Goal: Information Seeking & Learning: Learn about a topic

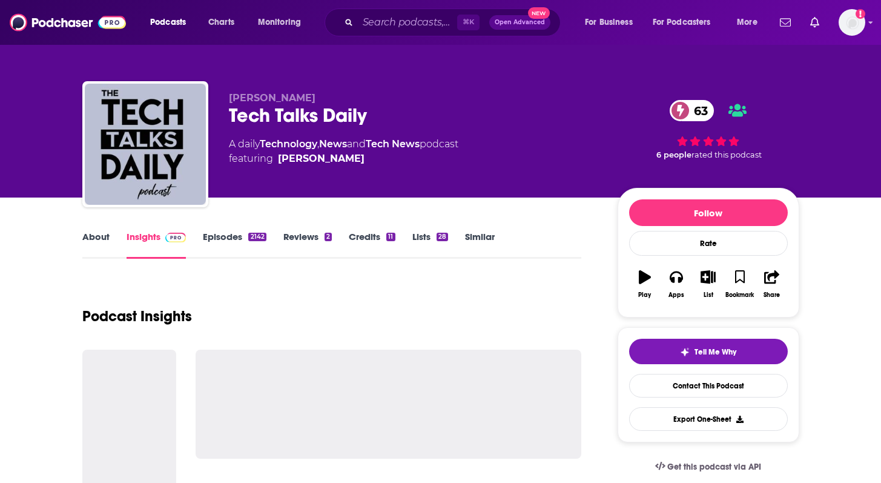
click at [223, 246] on link "Episodes 2142" at bounding box center [234, 245] width 63 height 28
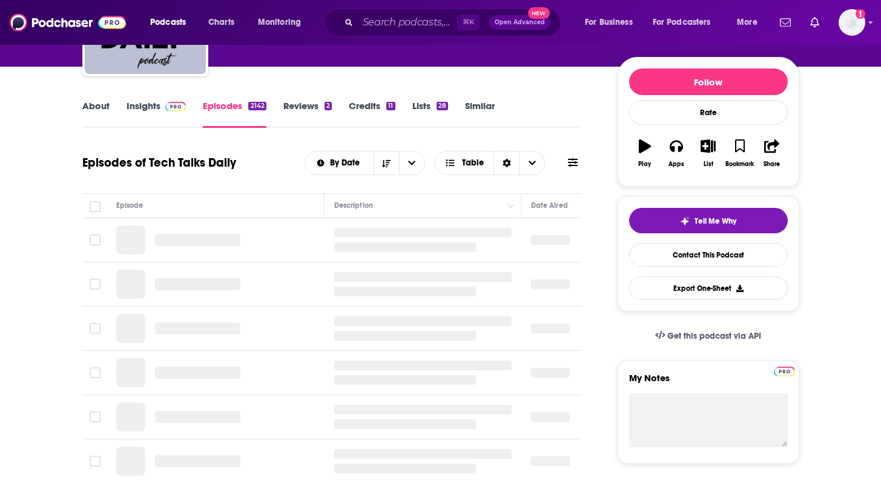
scroll to position [136, 0]
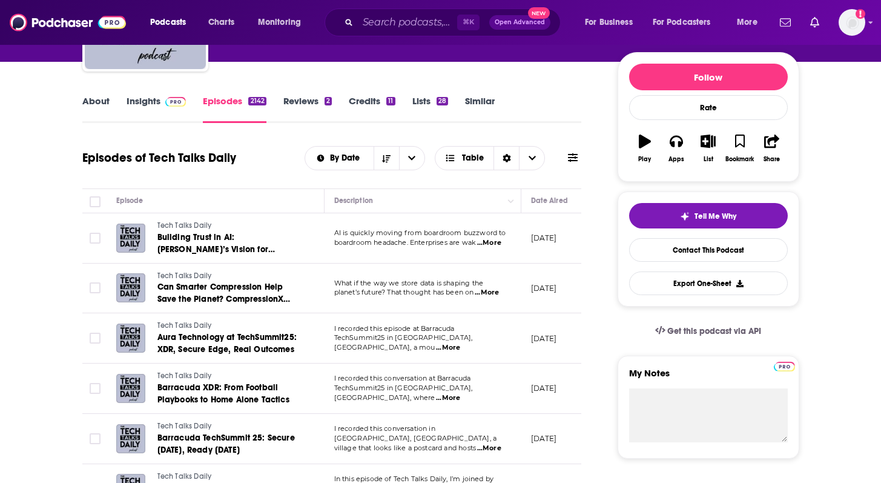
click at [485, 246] on span "...More" at bounding box center [489, 243] width 24 height 10
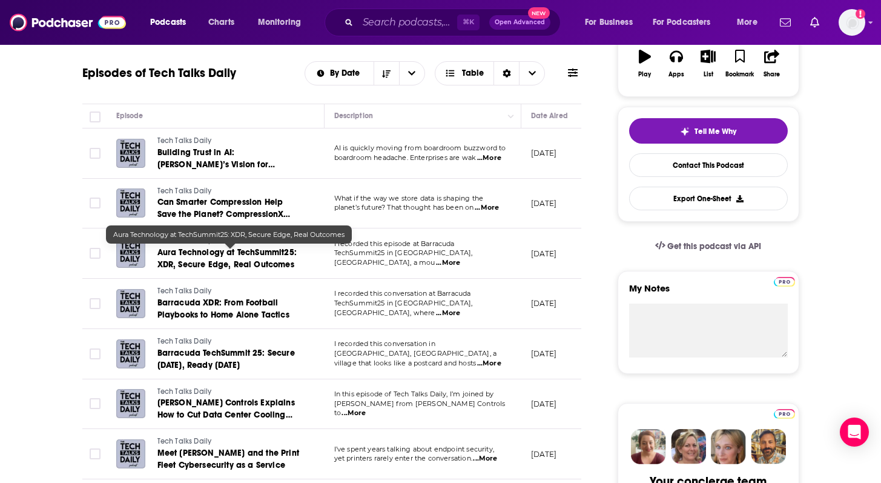
scroll to position [223, 0]
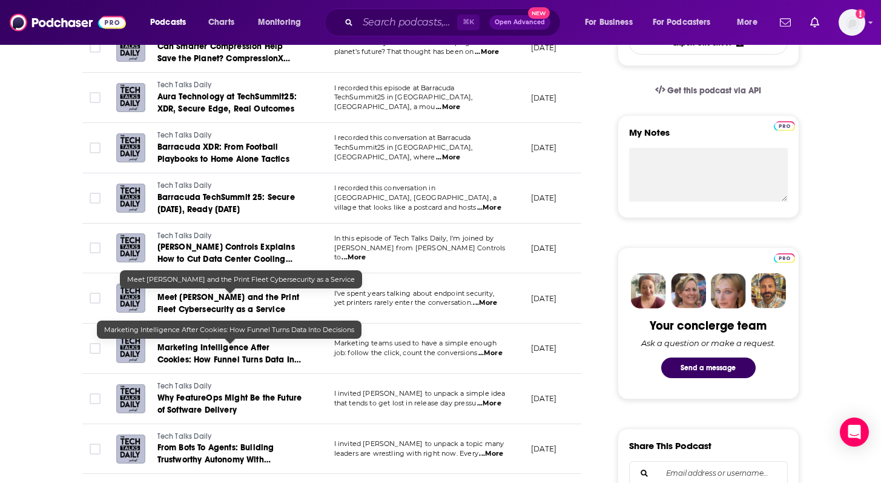
scroll to position [384, 0]
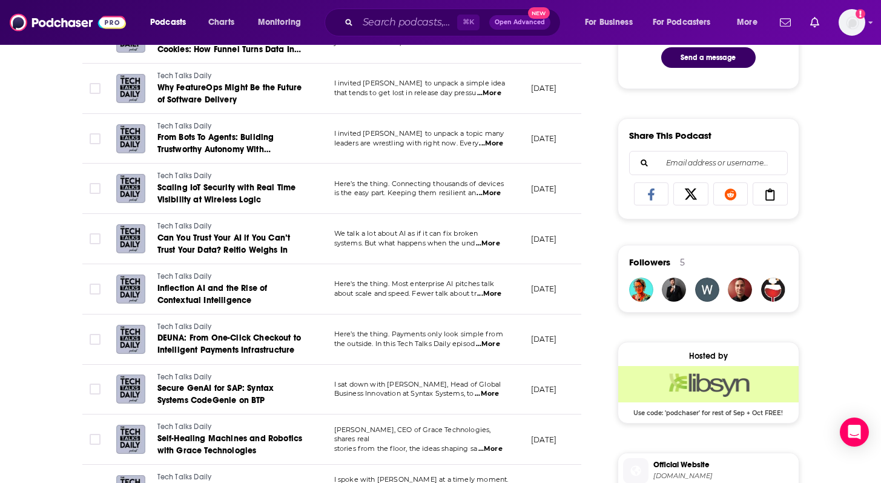
scroll to position [709, 0]
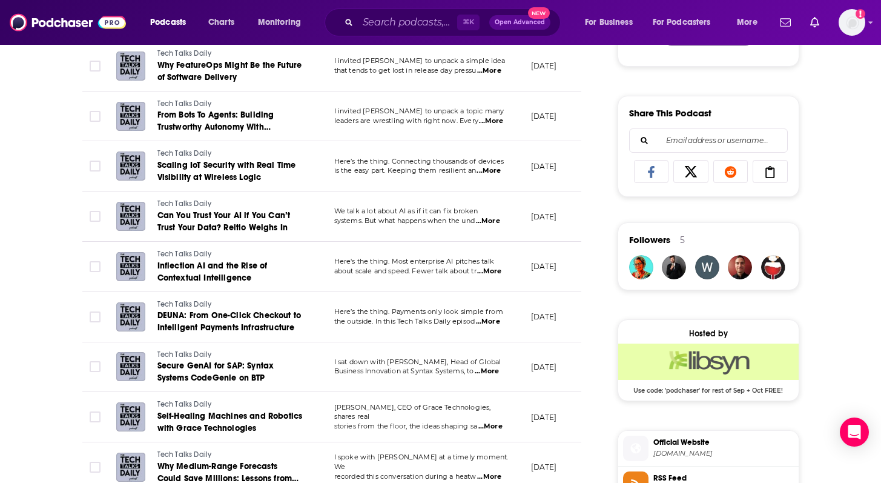
click at [49, 199] on div "About Insights Episodes 2142 Reviews 2 Credits 11 Lists 28 Similar Episodes of …" at bounding box center [440, 299] width 881 height 1621
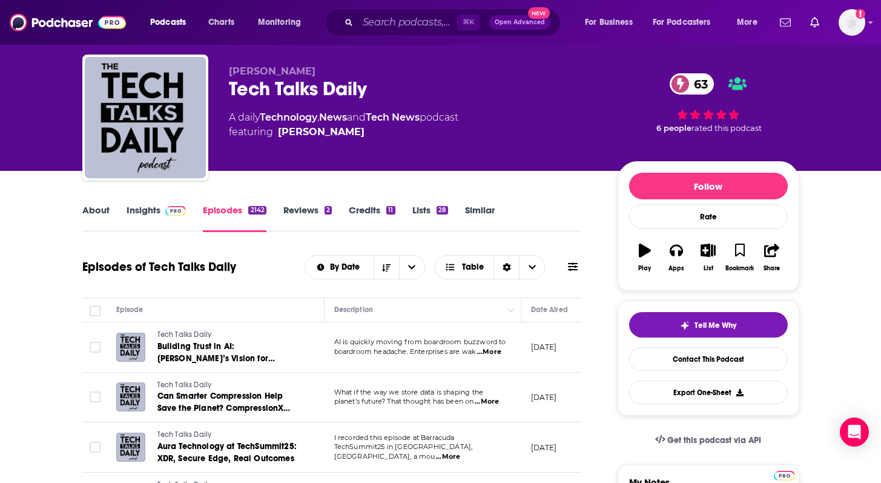
scroll to position [28, 0]
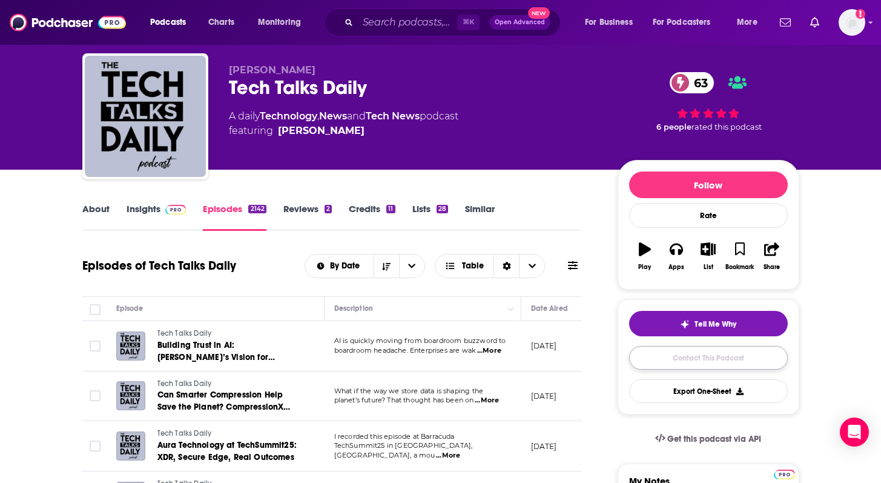
click at [665, 352] on link "Contact This Podcast" at bounding box center [708, 358] width 159 height 24
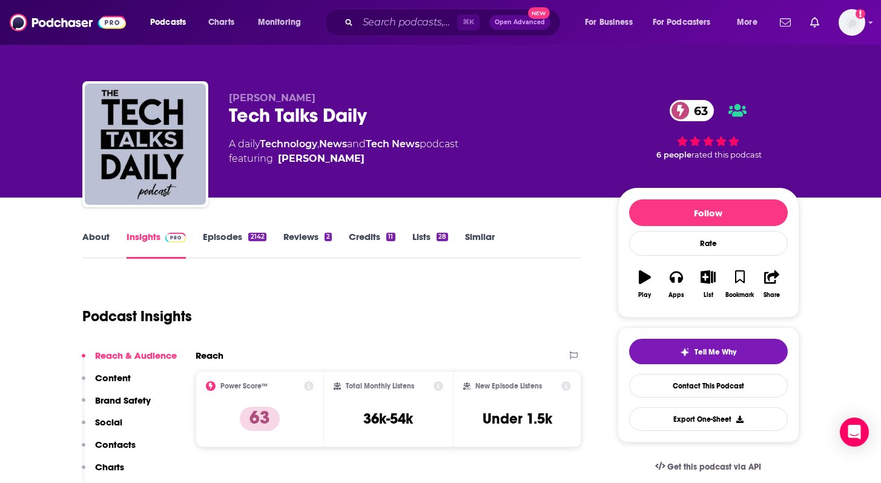
click at [229, 236] on link "Episodes 2142" at bounding box center [234, 245] width 63 height 28
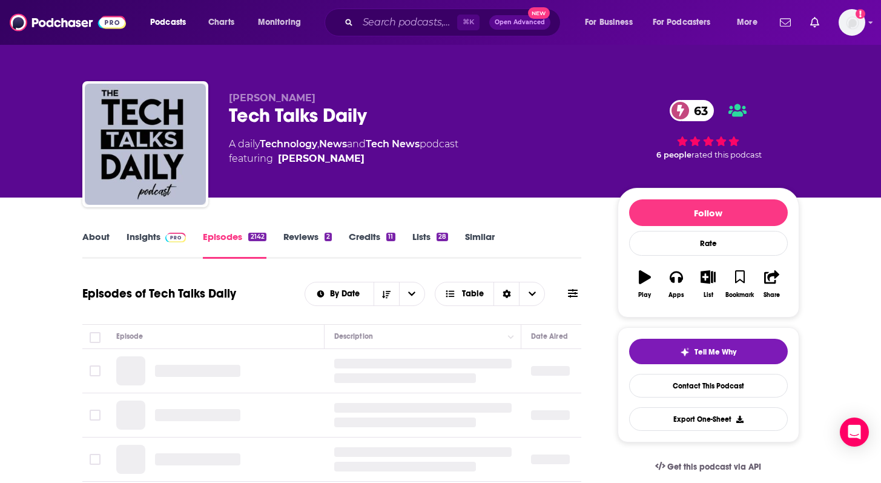
scroll to position [177, 0]
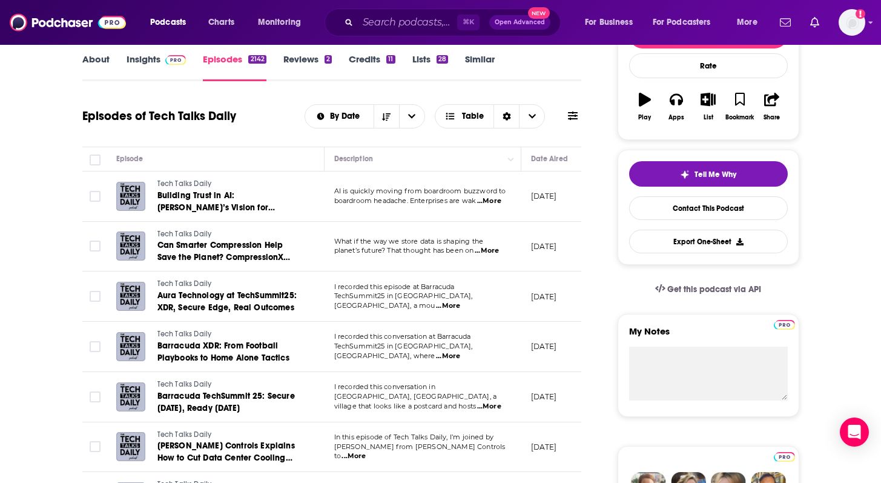
click at [494, 199] on span "...More" at bounding box center [489, 201] width 24 height 10
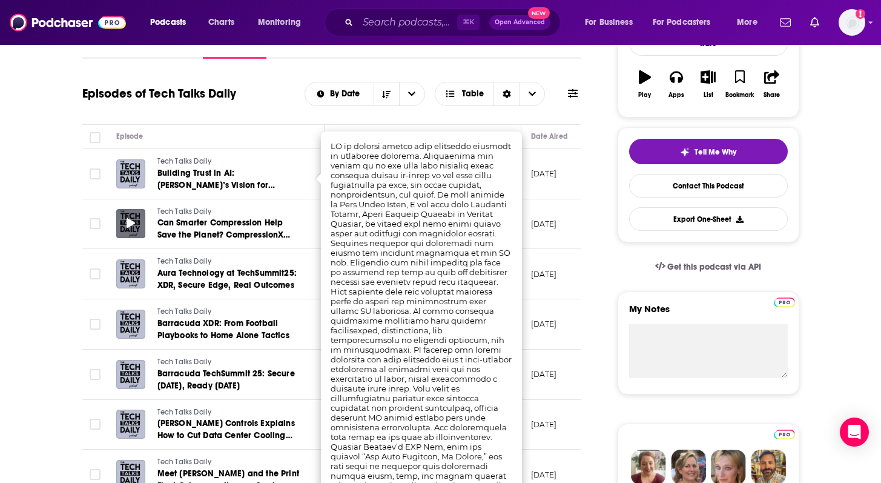
scroll to position [202, 0]
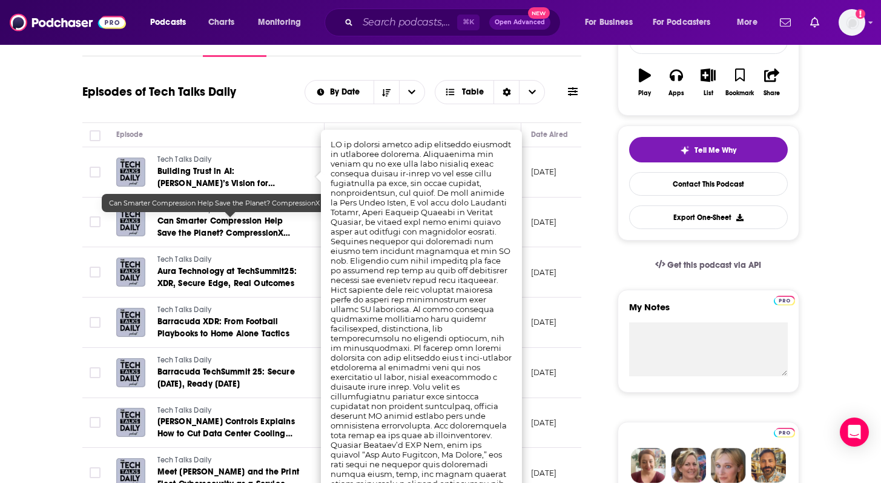
click at [230, 236] on span "Can Smarter Compression Help Save the Planet? CompressionX Think so" at bounding box center [223, 233] width 133 height 35
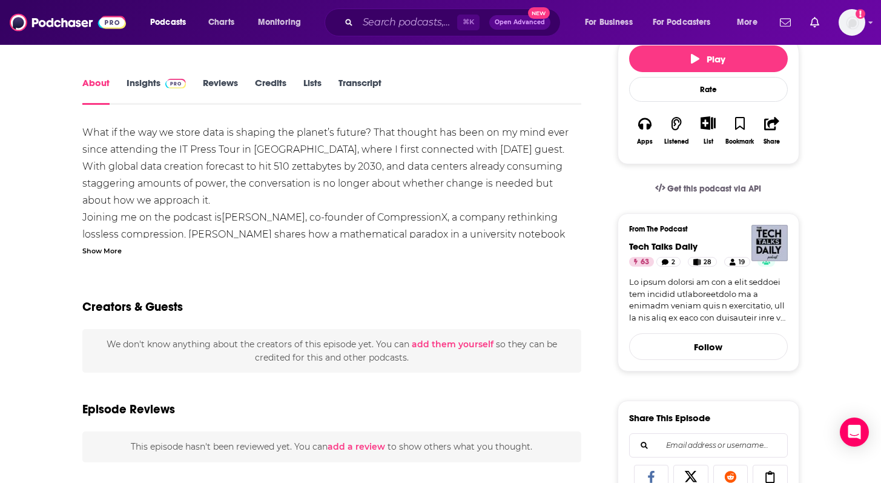
scroll to position [154, 0]
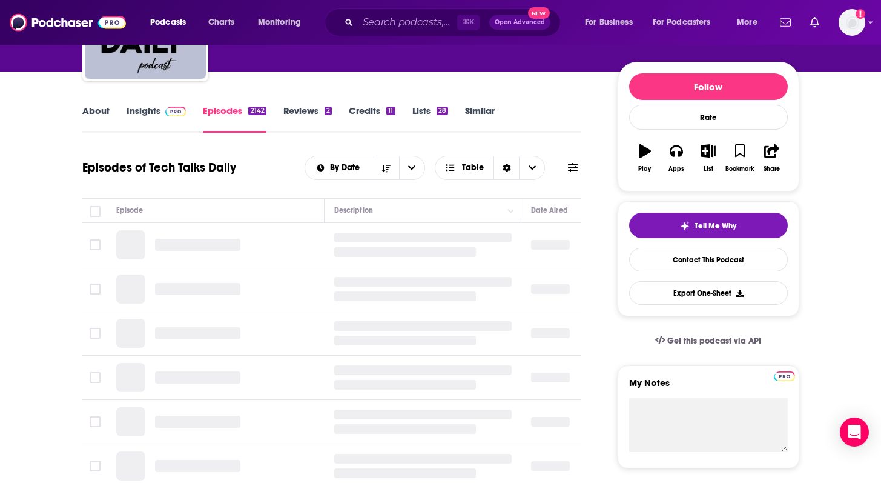
scroll to position [148, 0]
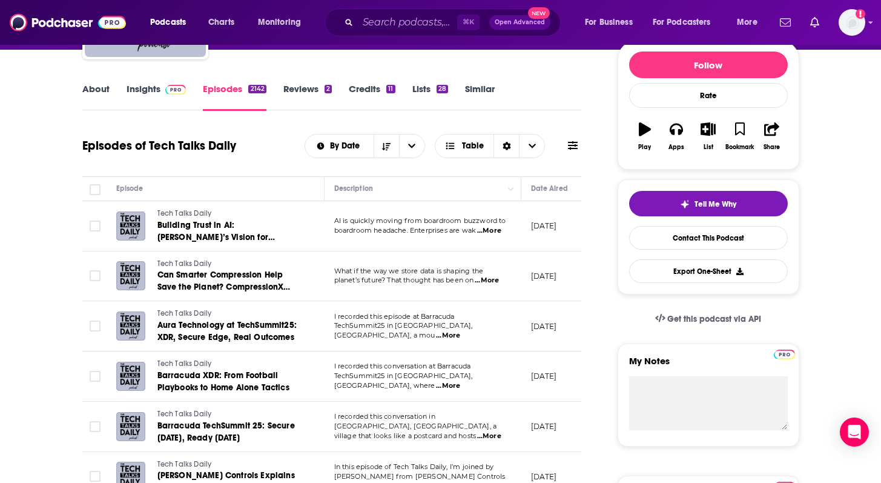
click at [460, 331] on span "...More" at bounding box center [448, 336] width 24 height 10
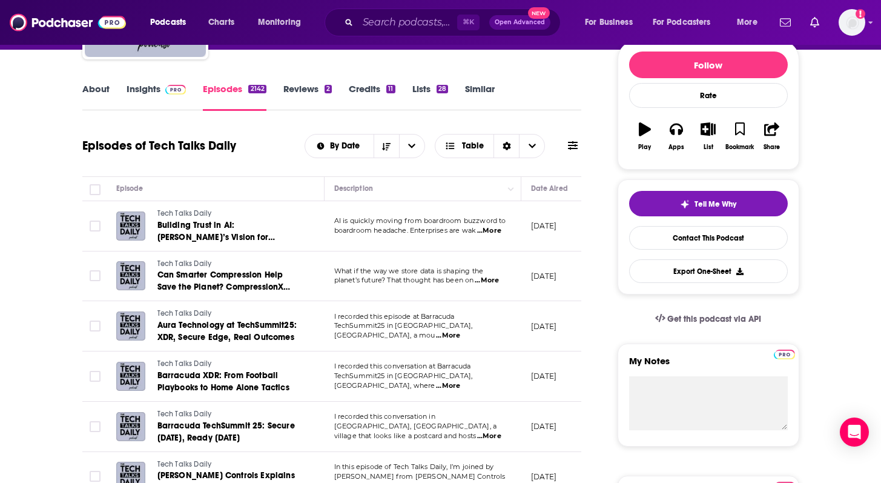
click at [460, 381] on span "...More" at bounding box center [448, 386] width 24 height 10
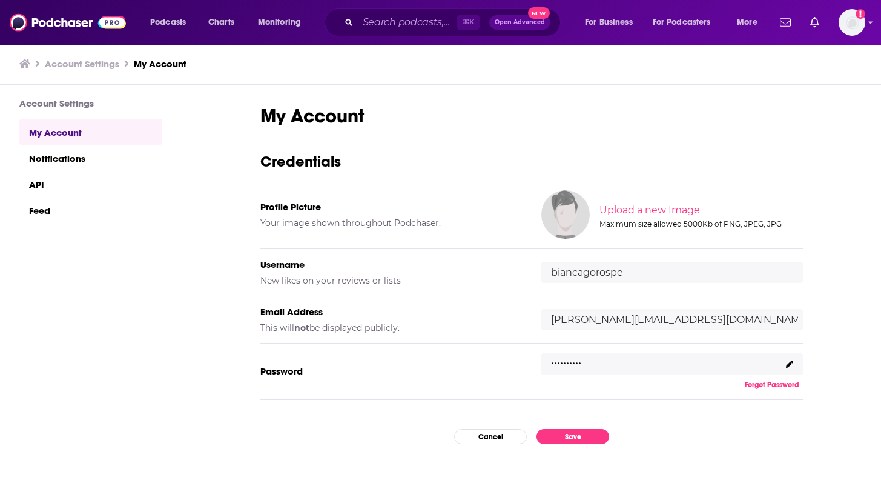
click at [73, 36] on div "Podcasts Charts Monitoring ⌘ K Open Advanced New For Business For Podcasters Mo…" at bounding box center [440, 22] width 881 height 45
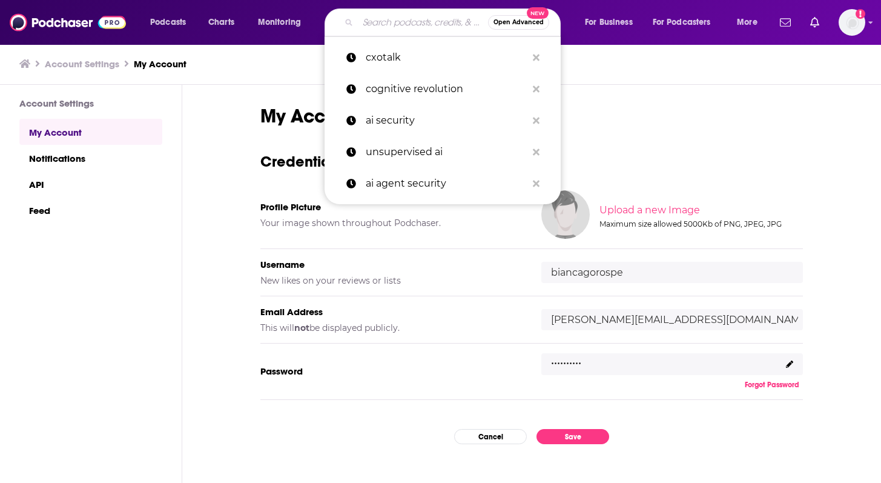
click at [372, 21] on input "Search podcasts, credits, & more..." at bounding box center [423, 22] width 130 height 19
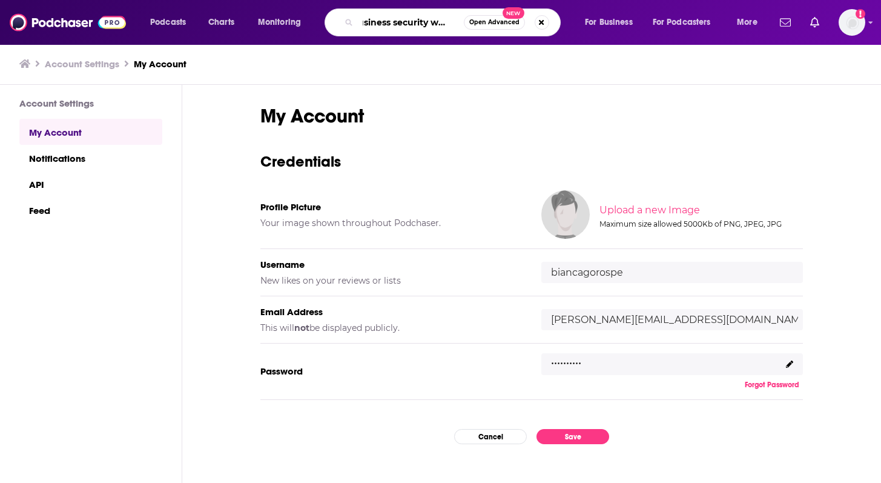
type input "business security weekly"
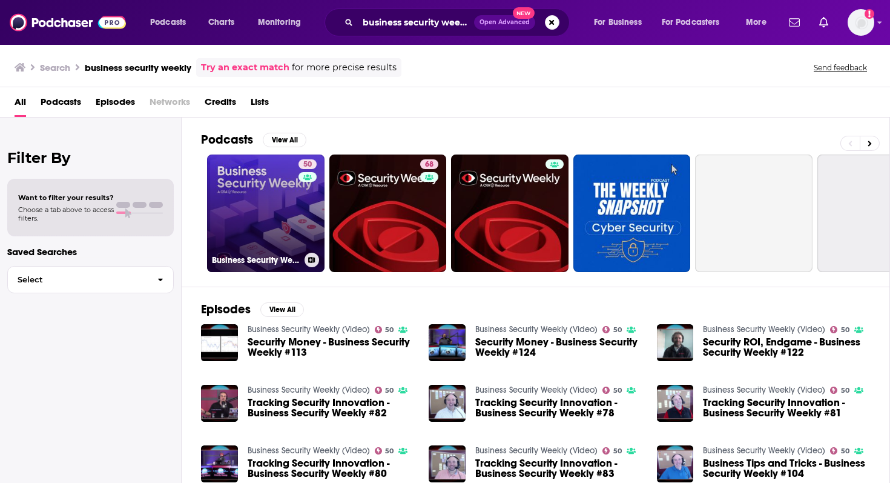
click at [271, 222] on link "50 Business Security Weekly (Video)" at bounding box center [265, 212] width 117 height 117
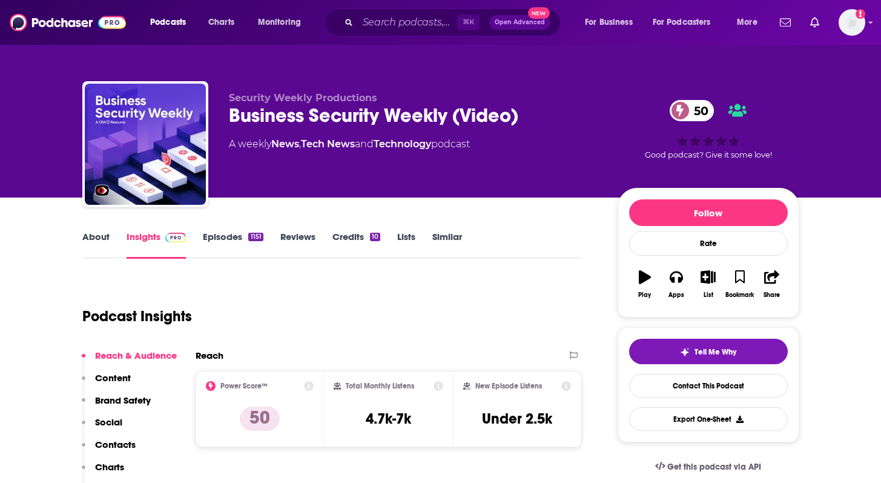
click at [226, 245] on link "Episodes [DEMOGRAPHIC_DATA]" at bounding box center [233, 245] width 60 height 28
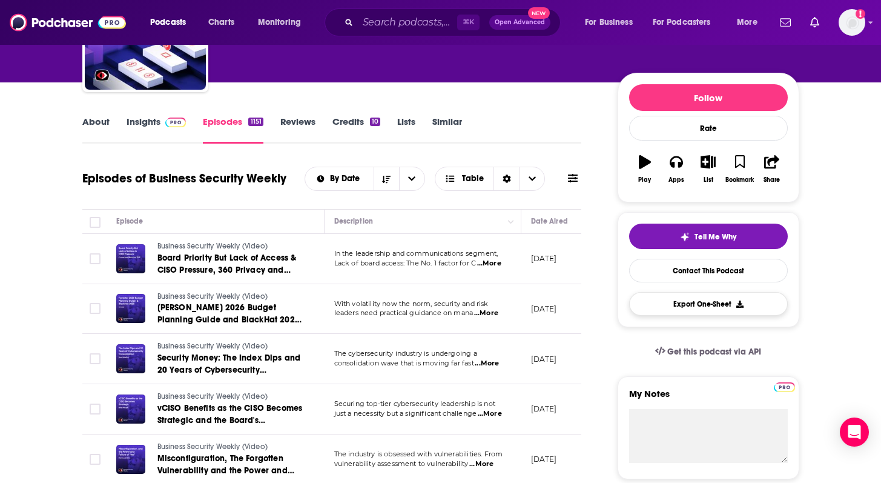
scroll to position [118, 0]
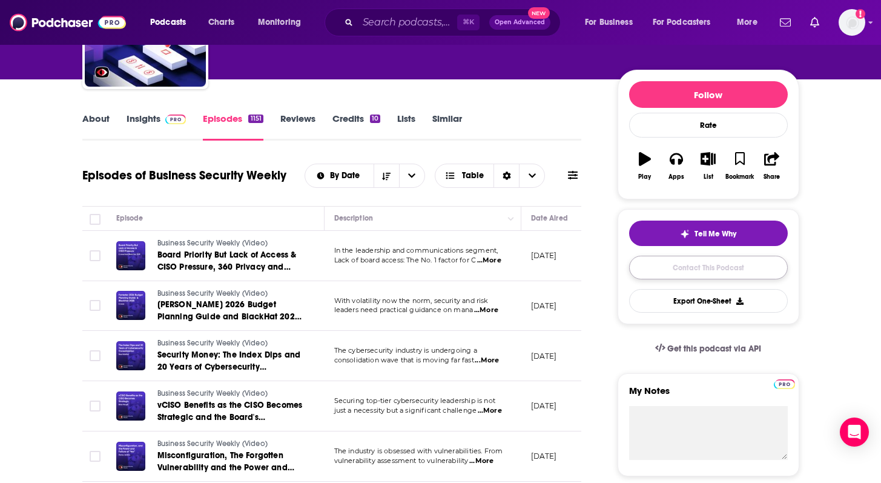
click at [677, 259] on link "Contact This Podcast" at bounding box center [708, 268] width 159 height 24
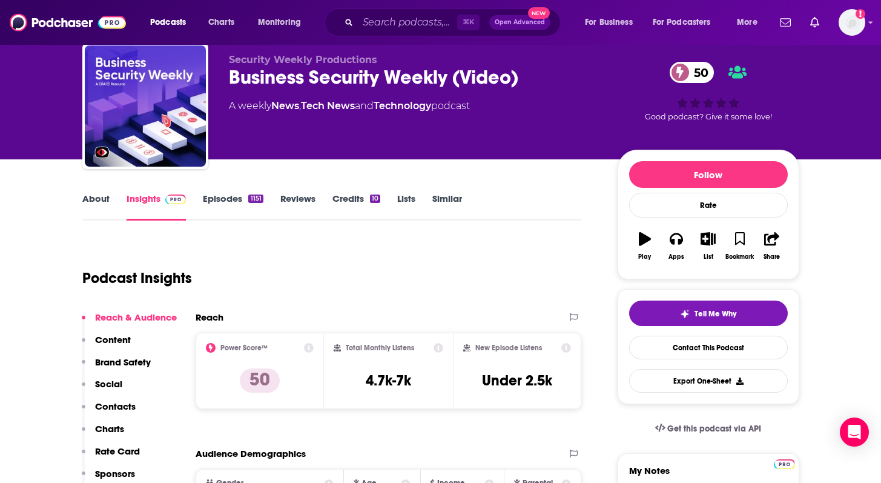
scroll to position [50, 0]
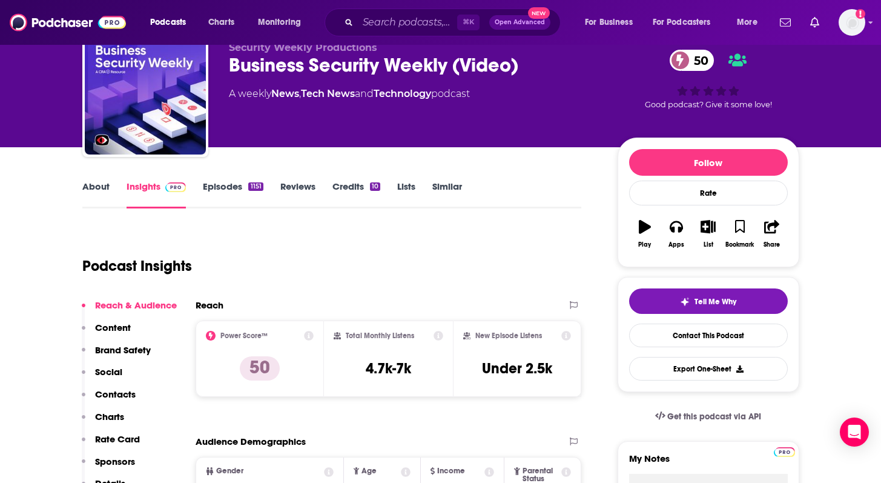
click at [233, 188] on link "Episodes [DEMOGRAPHIC_DATA]" at bounding box center [233, 194] width 60 height 28
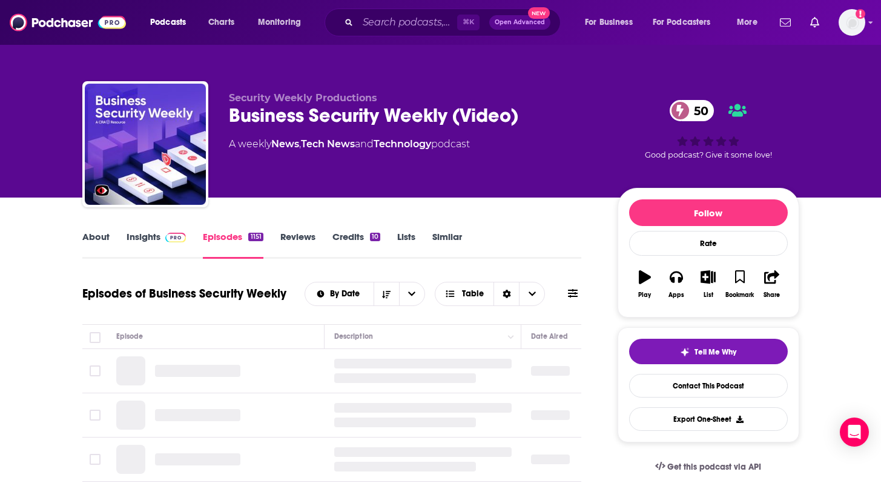
scroll to position [65, 0]
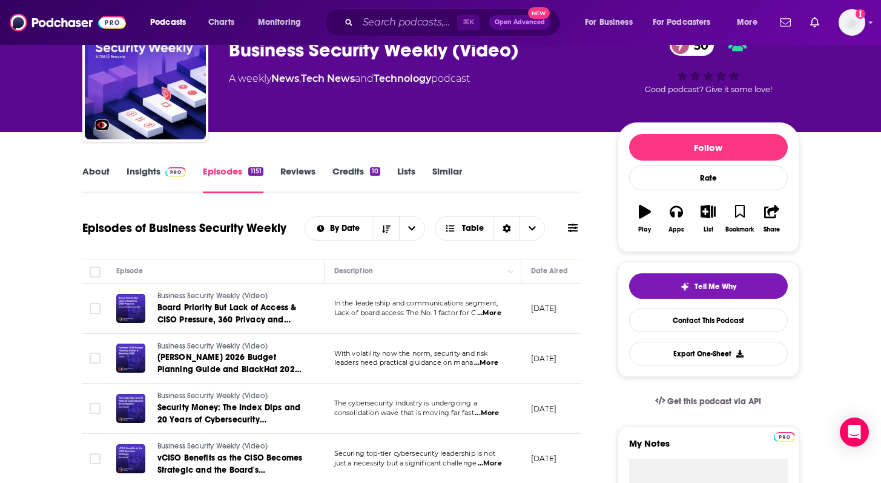
click at [92, 173] on link "About" at bounding box center [95, 179] width 27 height 28
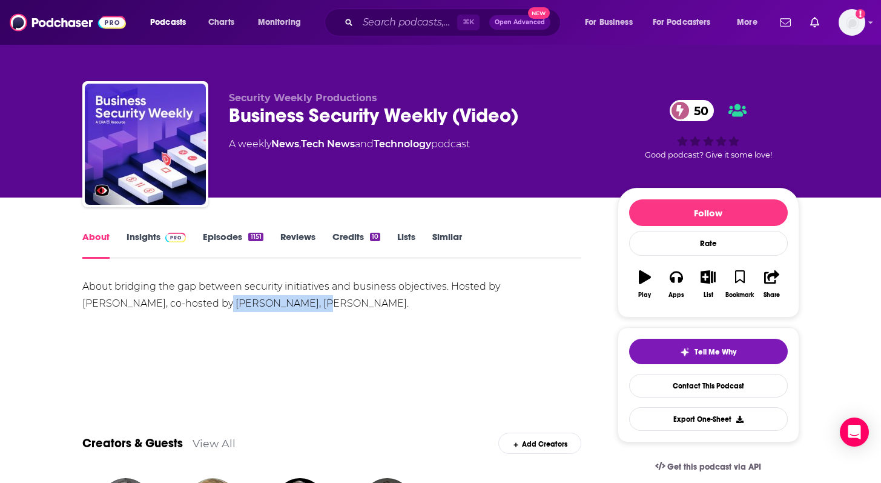
drag, startPoint x: 145, startPoint y: 301, endPoint x: 239, endPoint y: 302, distance: 93.3
click at [239, 302] on div "About bridging the gap between security initiatives and business objectives. Ho…" at bounding box center [332, 295] width 500 height 34
copy div "[PERSON_NAME]"
click at [732, 394] on link "Contact This Podcast" at bounding box center [708, 386] width 159 height 24
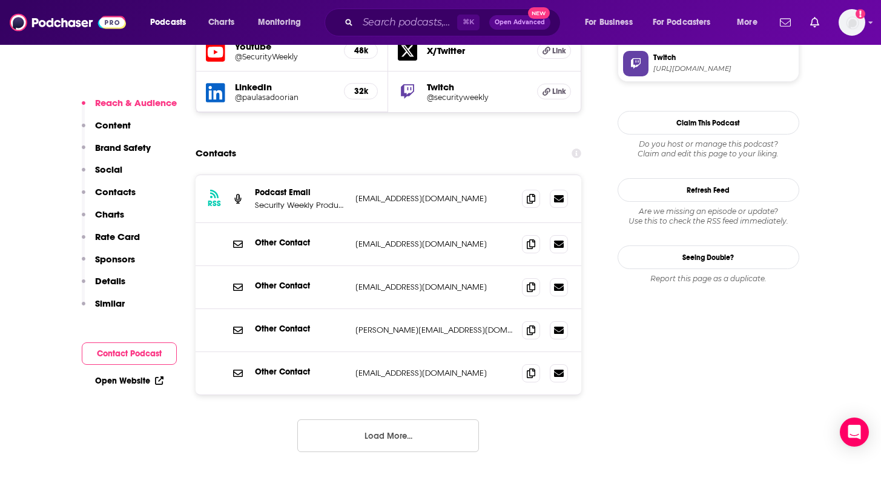
scroll to position [1226, 0]
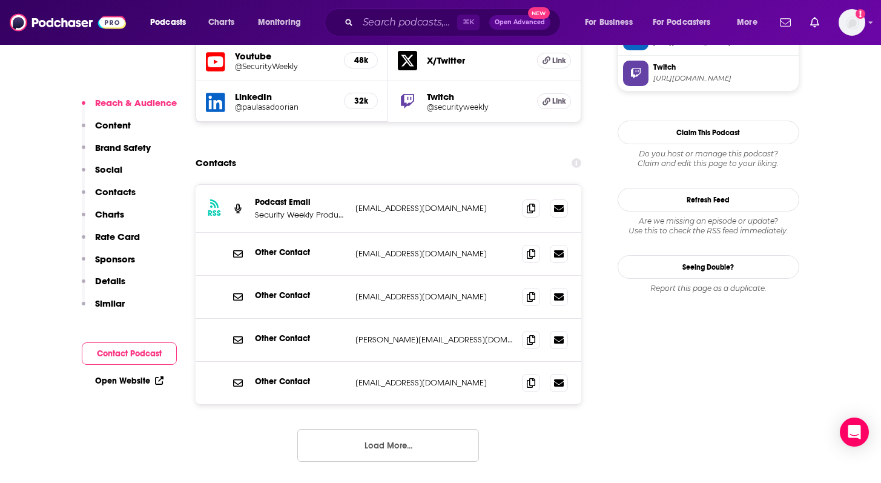
click at [451, 203] on p "[EMAIL_ADDRESS][DOMAIN_NAME]" at bounding box center [433, 208] width 157 height 10
click at [534, 203] on icon at bounding box center [531, 208] width 8 height 10
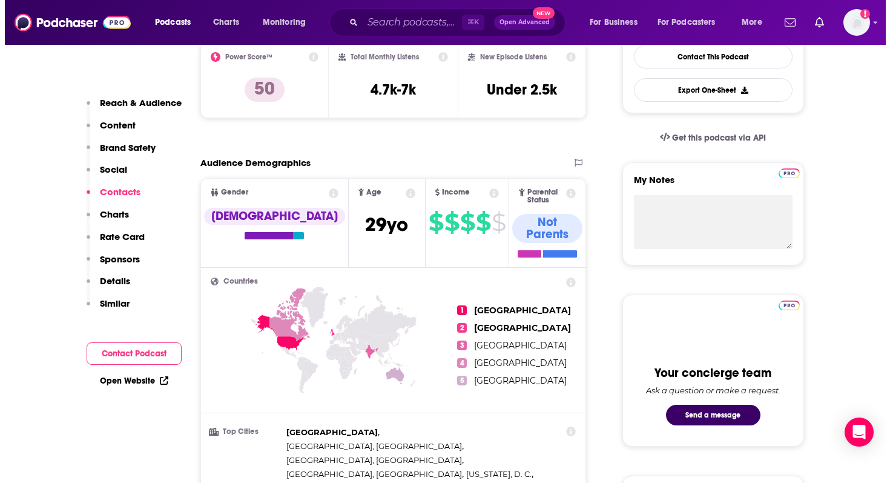
scroll to position [0, 0]
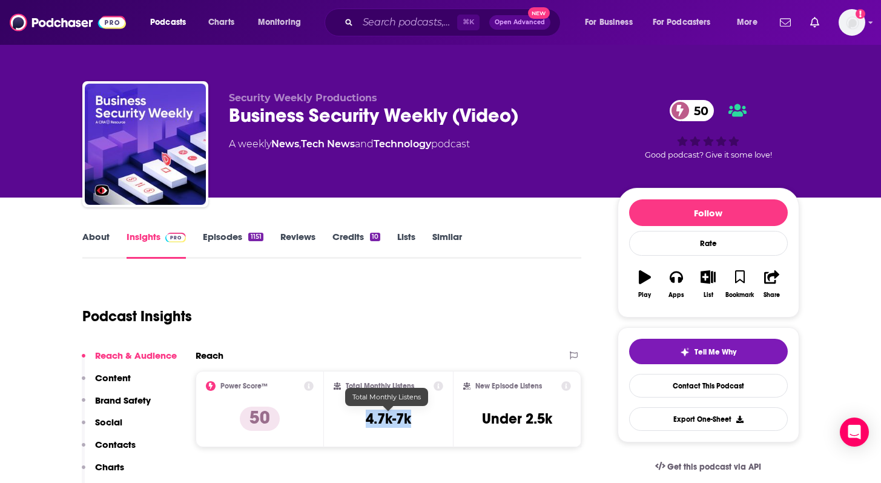
drag, startPoint x: 364, startPoint y: 419, endPoint x: 409, endPoint y: 419, distance: 44.8
click at [409, 419] on div "Total Monthly Listens 4.7k-7k" at bounding box center [389, 409] width 110 height 56
copy h3 "4.7k-7k"
click at [380, 12] on div "⌘ K Open Advanced New" at bounding box center [443, 22] width 236 height 28
click at [391, 20] on input "Search podcasts, credits, & more..." at bounding box center [407, 22] width 99 height 19
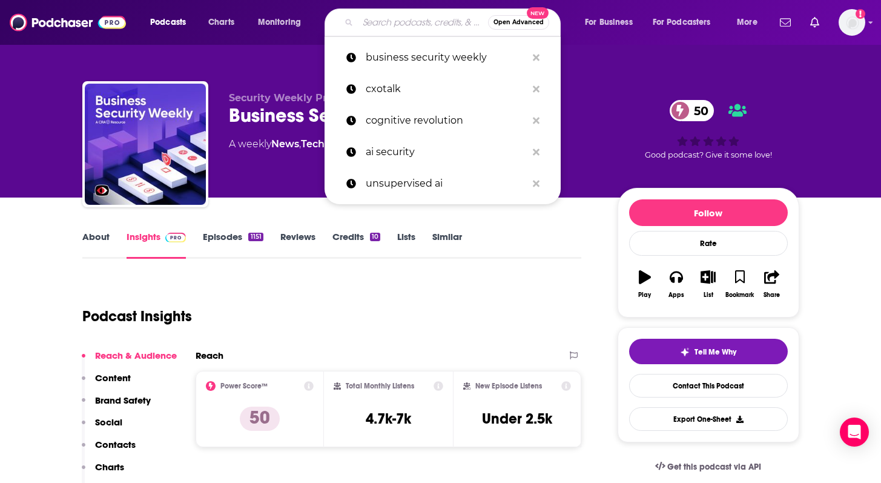
paste input "Edge Delta"
type input "Edge Delta"
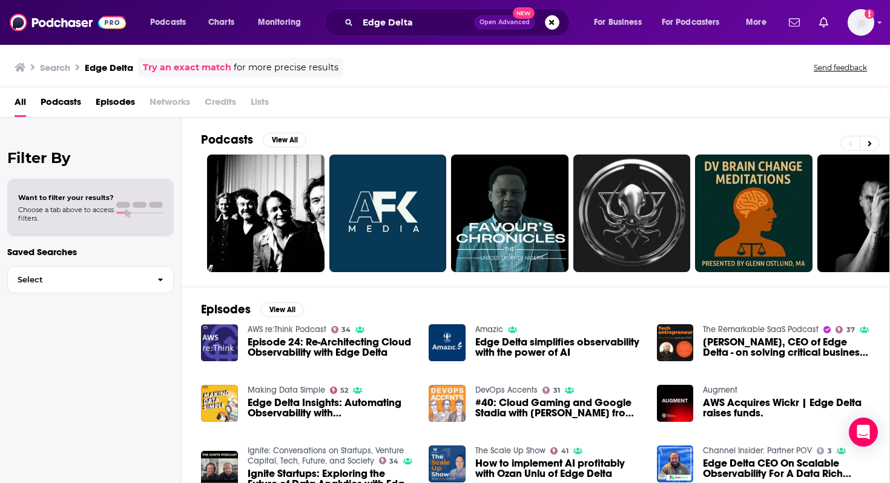
click at [119, 102] on span "Episodes" at bounding box center [115, 104] width 39 height 25
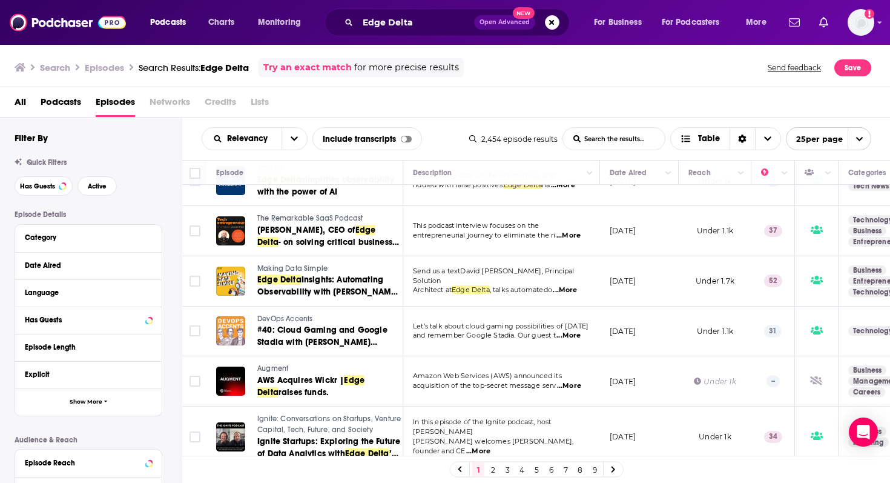
scroll to position [84, 0]
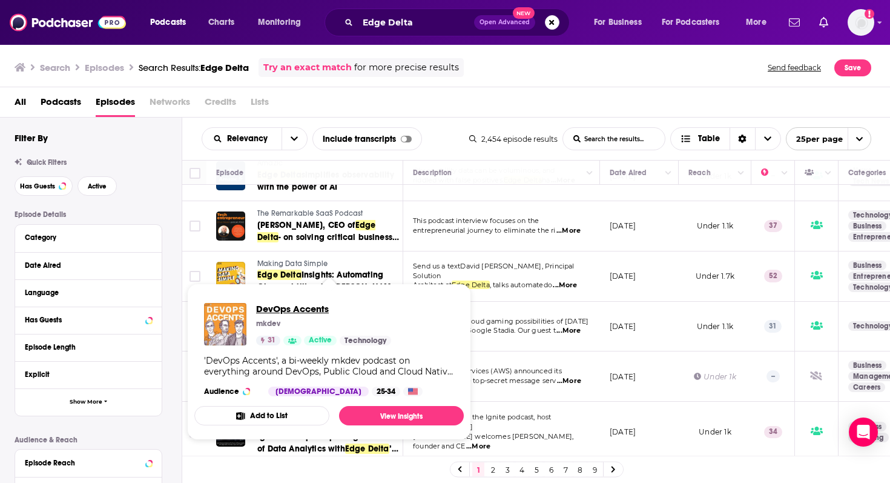
click at [290, 311] on span "DevOps Accents" at bounding box center [323, 309] width 135 height 12
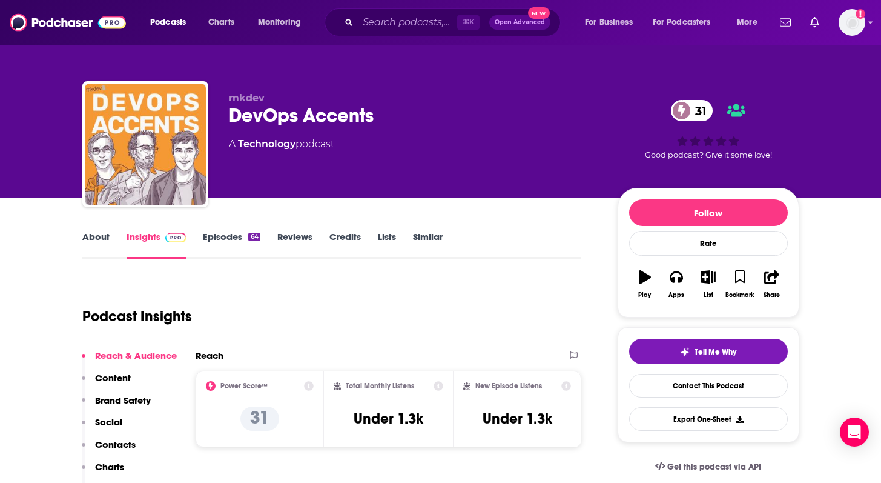
click at [100, 231] on link "About" at bounding box center [95, 245] width 27 height 28
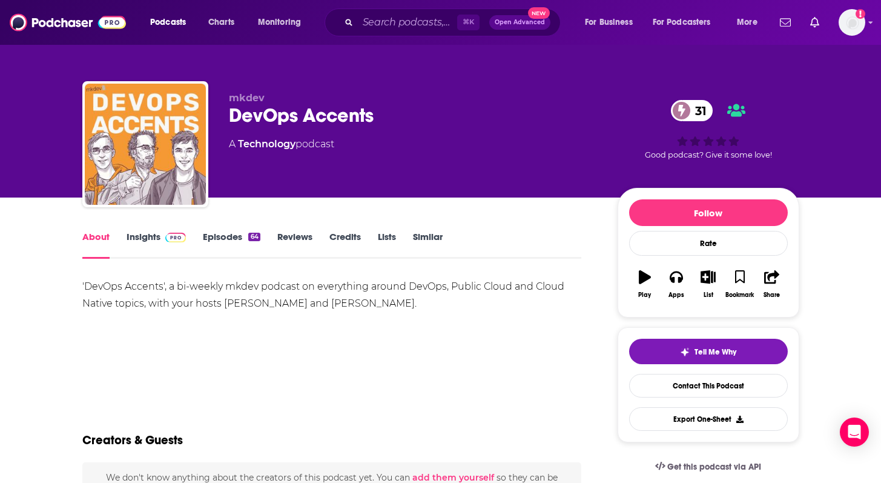
click at [241, 285] on div "'DevOps Accents', a bi-weekly mkdev podcast on everything around DevOps, Public…" at bounding box center [332, 295] width 500 height 34
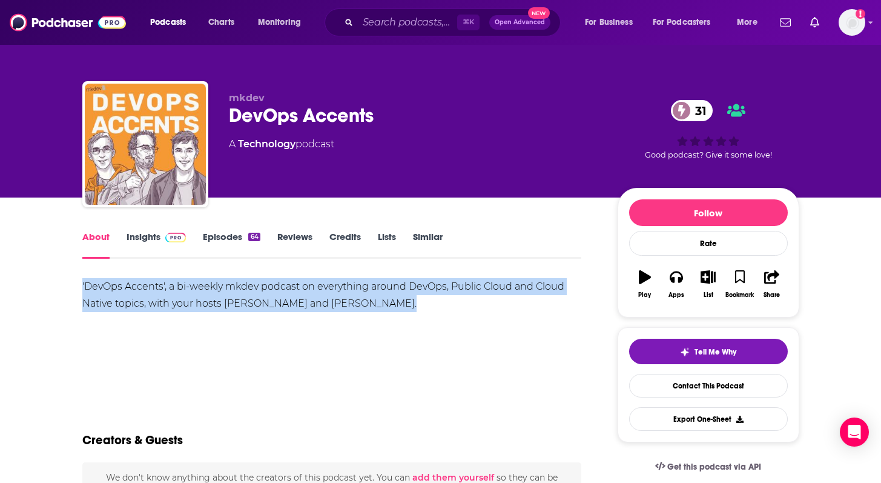
click at [241, 285] on div "'DevOps Accents', a bi-weekly mkdev podcast on everything around DevOps, Public…" at bounding box center [332, 295] width 500 height 34
click at [322, 284] on div "'DevOps Accents', a bi-weekly mkdev podcast on everything around DevOps, Public…" at bounding box center [332, 295] width 500 height 34
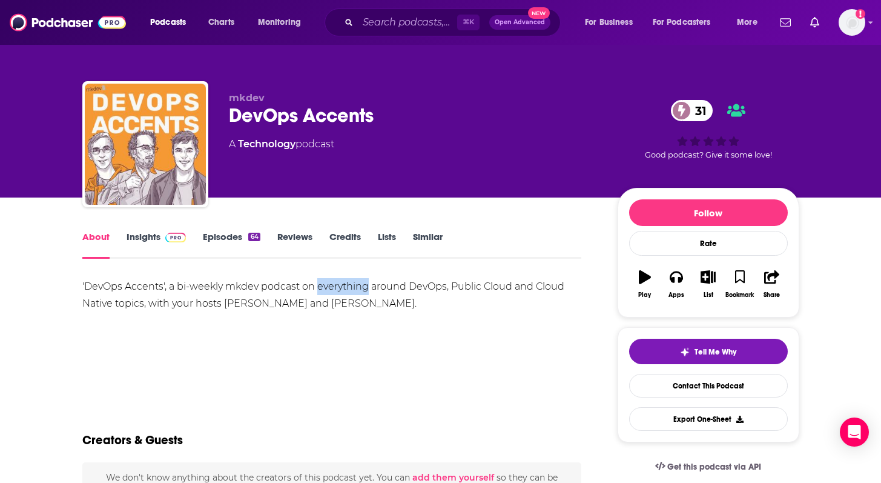
click at [322, 284] on div "'DevOps Accents', a bi-weekly mkdev podcast on everything around DevOps, Public…" at bounding box center [332, 295] width 500 height 34
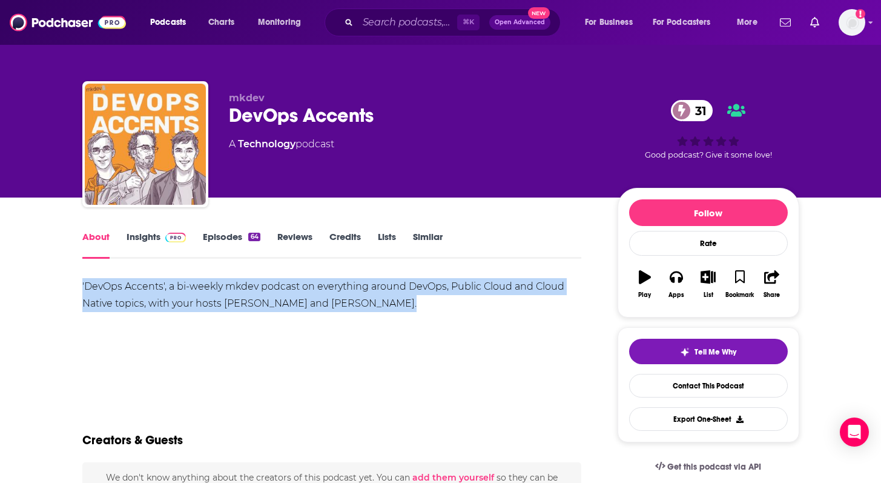
click at [322, 284] on div "'DevOps Accents', a bi-weekly mkdev podcast on everything around DevOps, Public…" at bounding box center [332, 295] width 500 height 34
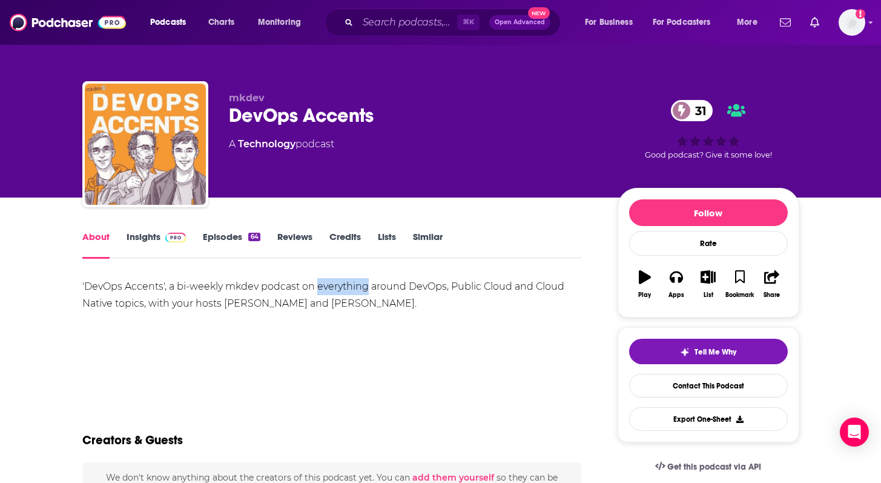
click at [322, 284] on div "'DevOps Accents', a bi-weekly mkdev podcast on everything around DevOps, Public…" at bounding box center [332, 295] width 500 height 34
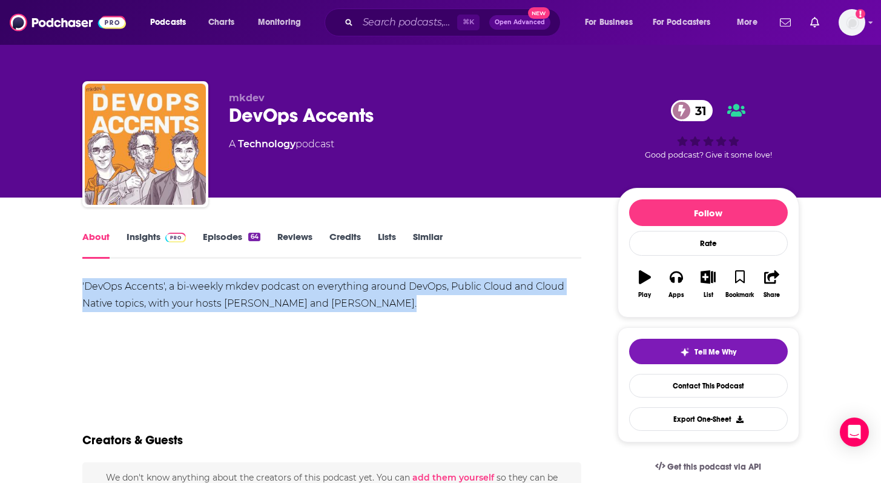
click at [322, 284] on div "'DevOps Accents', a bi-weekly mkdev podcast on everything around DevOps, Public…" at bounding box center [332, 295] width 500 height 34
click at [320, 284] on div "'DevOps Accents', a bi-weekly mkdev podcast on everything around DevOps, Public…" at bounding box center [332, 295] width 500 height 34
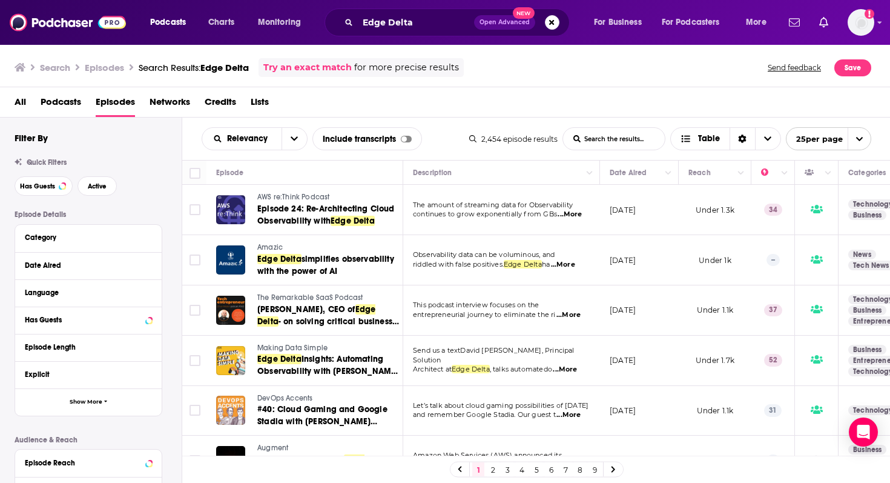
click at [567, 214] on span "...More" at bounding box center [570, 215] width 24 height 10
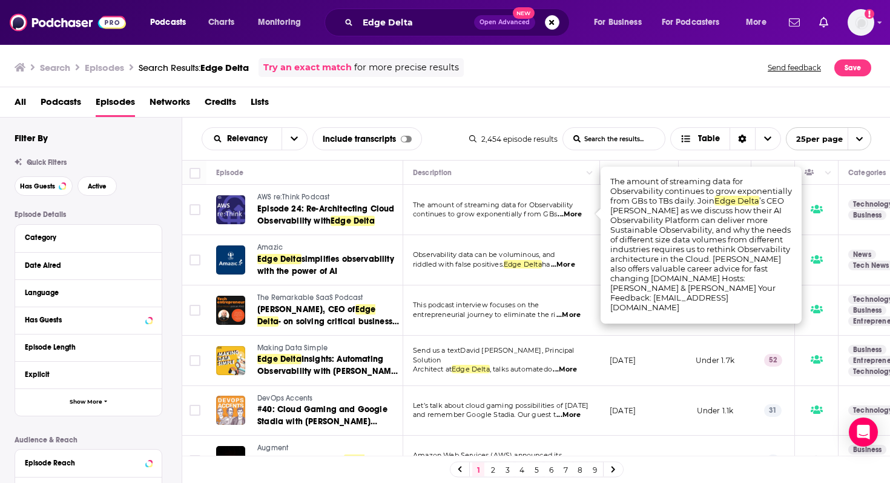
click at [567, 214] on span "...More" at bounding box center [570, 215] width 24 height 10
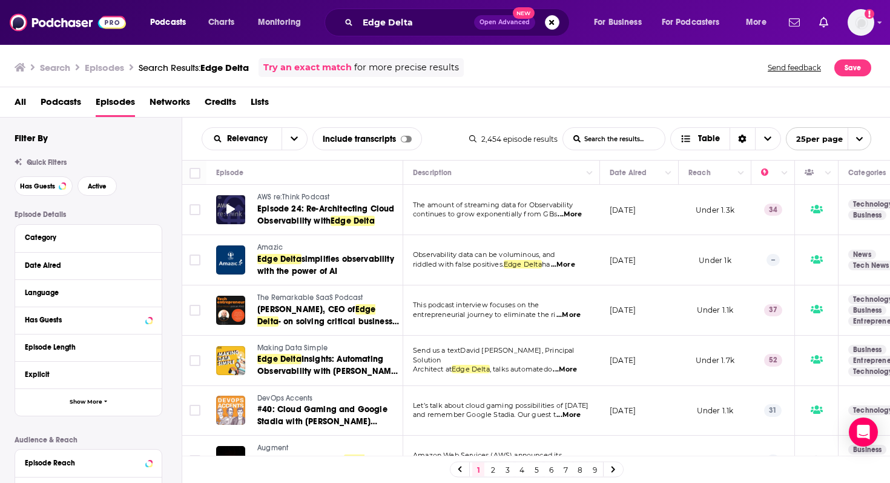
click at [227, 205] on icon at bounding box center [231, 209] width 8 height 10
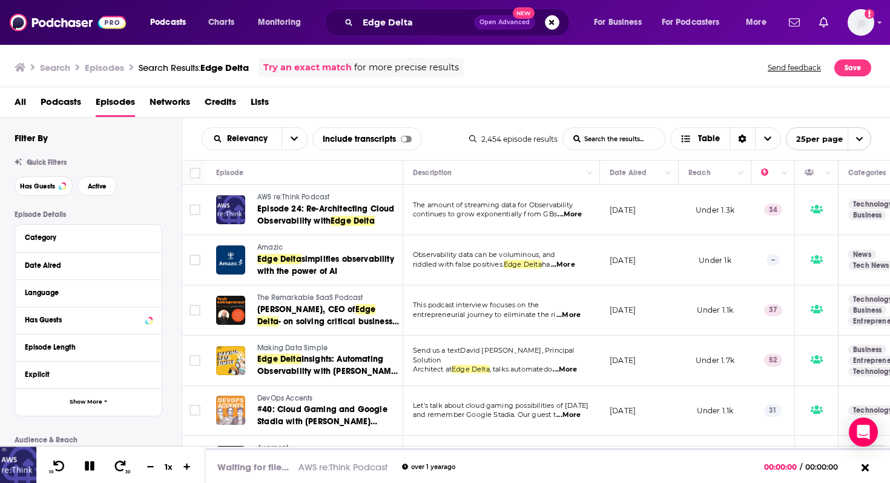
click at [314, 195] on span "AWS re:Think Podcast" at bounding box center [293, 197] width 72 height 8
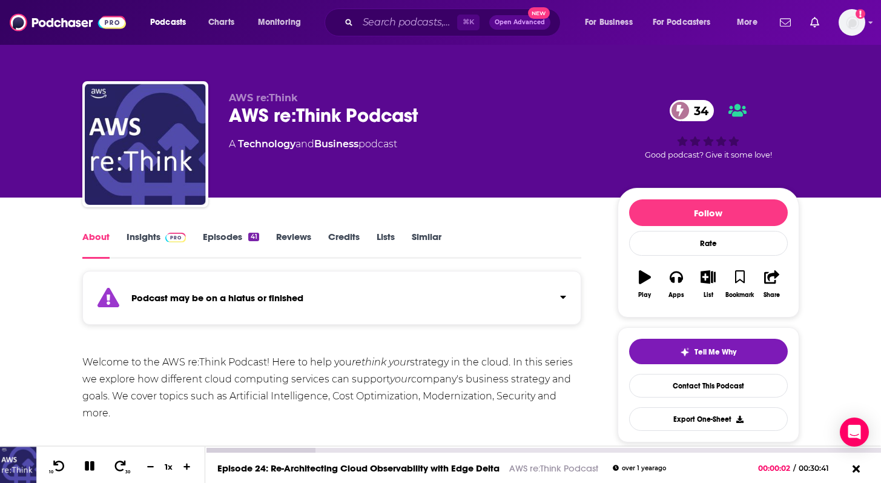
click at [93, 461] on icon at bounding box center [90, 466] width 10 height 10
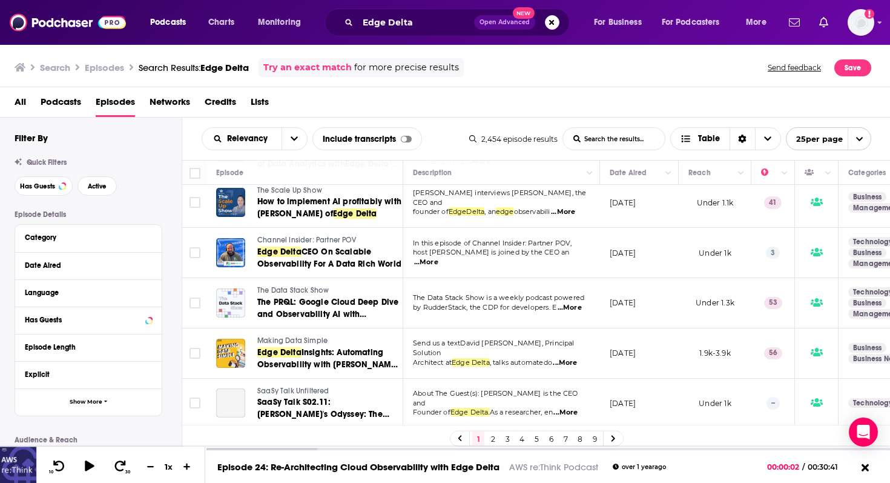
scroll to position [372, 0]
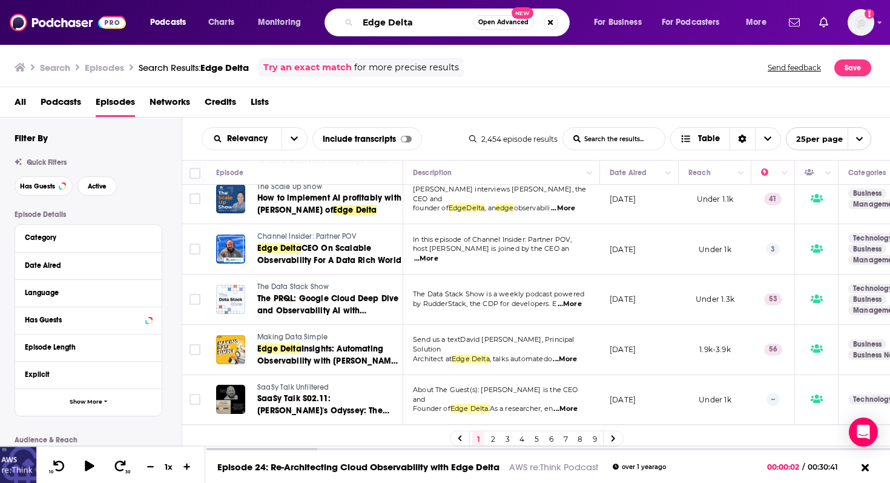
drag, startPoint x: 425, startPoint y: 28, endPoint x: 301, endPoint y: 26, distance: 124.2
click at [301, 26] on div "Podcasts Charts Monitoring Edge Delta Open Advanced New For Business For Podcas…" at bounding box center [460, 22] width 637 height 28
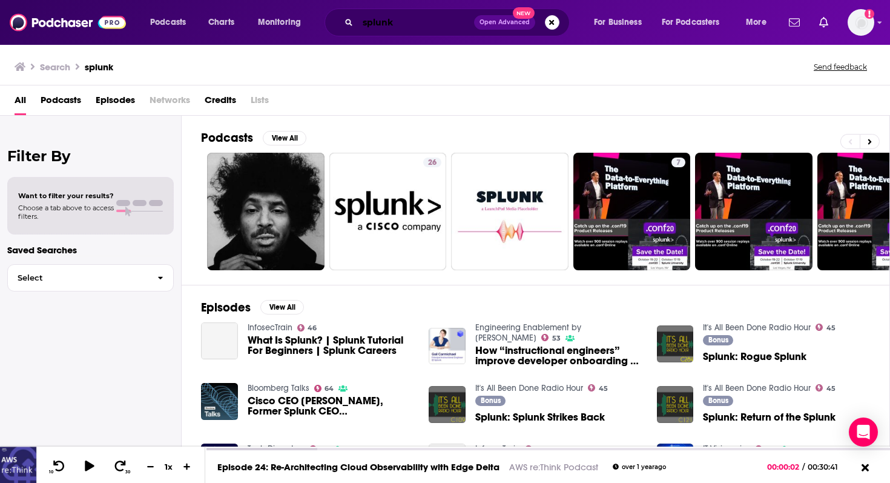
click at [410, 27] on input "splunk" at bounding box center [416, 22] width 116 height 19
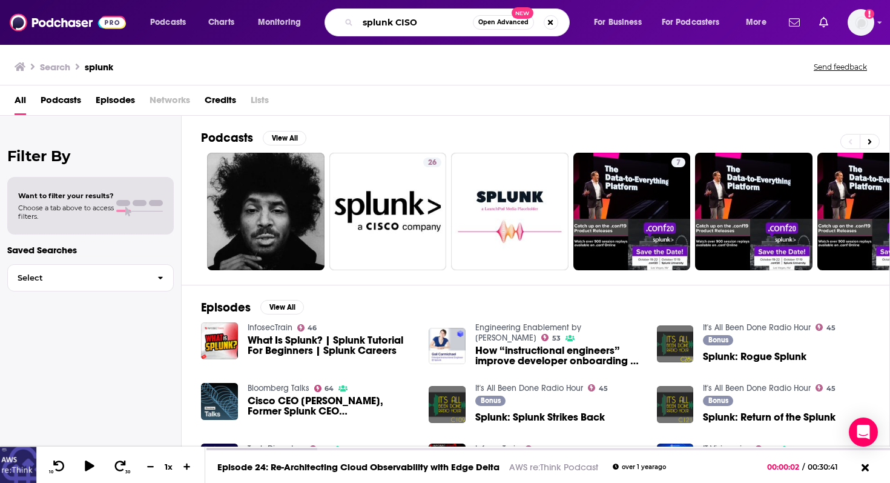
type input "splunk CISO"
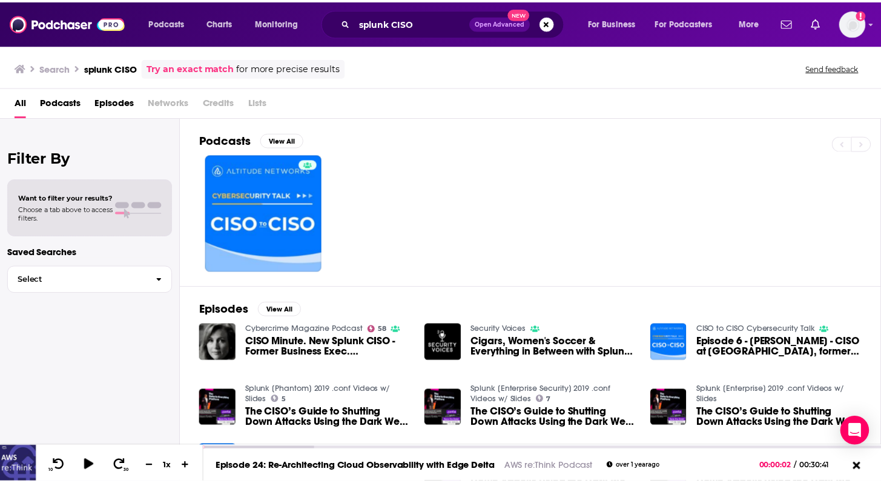
scroll to position [22, 0]
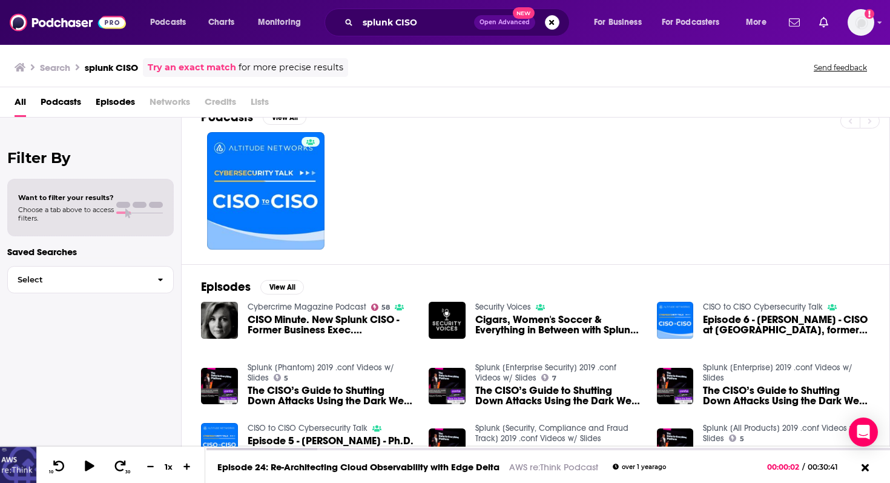
click at [557, 325] on span "Cigars, Women's Soccer & Everything in Between with Splunk CISO, [PERSON_NAME] …" at bounding box center [558, 324] width 167 height 21
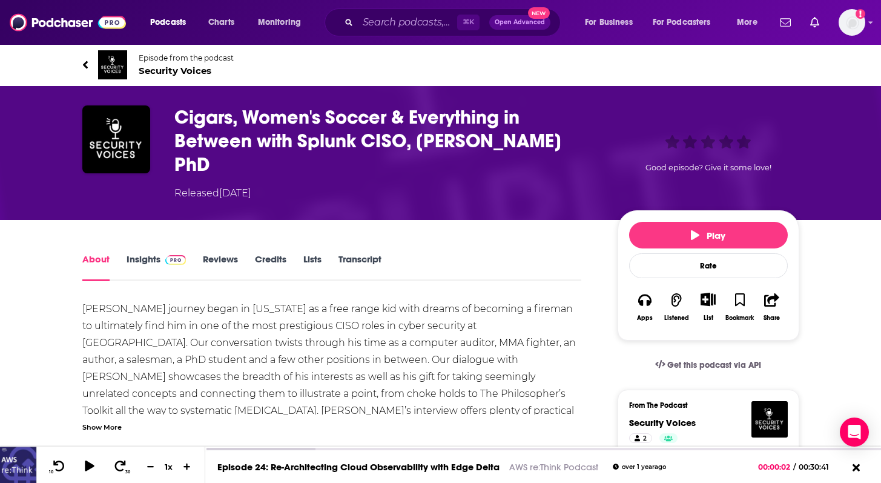
click at [122, 300] on div "[PERSON_NAME] journey began in [US_STATE] as a free range kid with dreams of be…" at bounding box center [332, 376] width 500 height 153
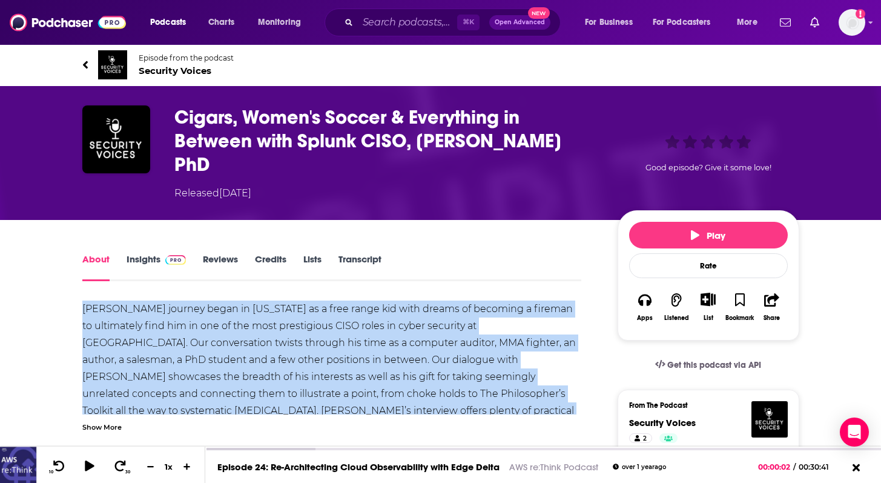
click at [122, 300] on div "[PERSON_NAME] journey began in [US_STATE] as a free range kid with dreams of be…" at bounding box center [332, 376] width 500 height 153
click at [136, 300] on div "[PERSON_NAME] journey began in [US_STATE] as a free range kid with dreams of be…" at bounding box center [332, 376] width 500 height 153
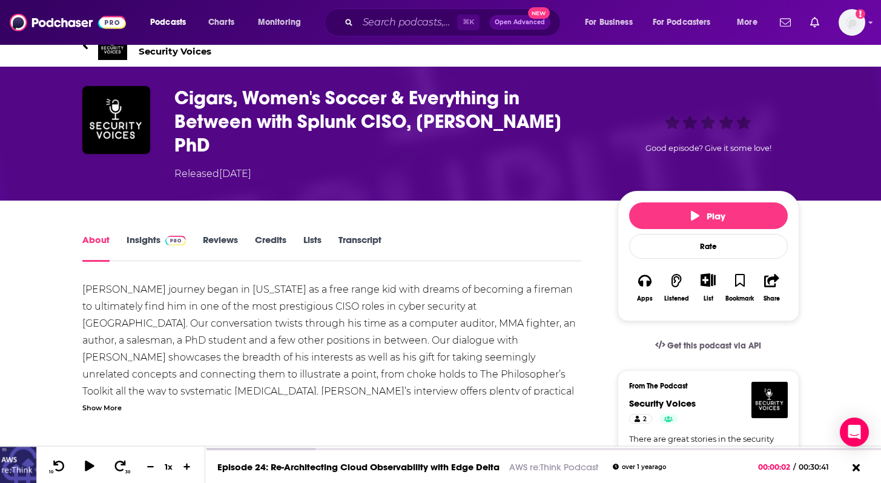
scroll to position [21, 0]
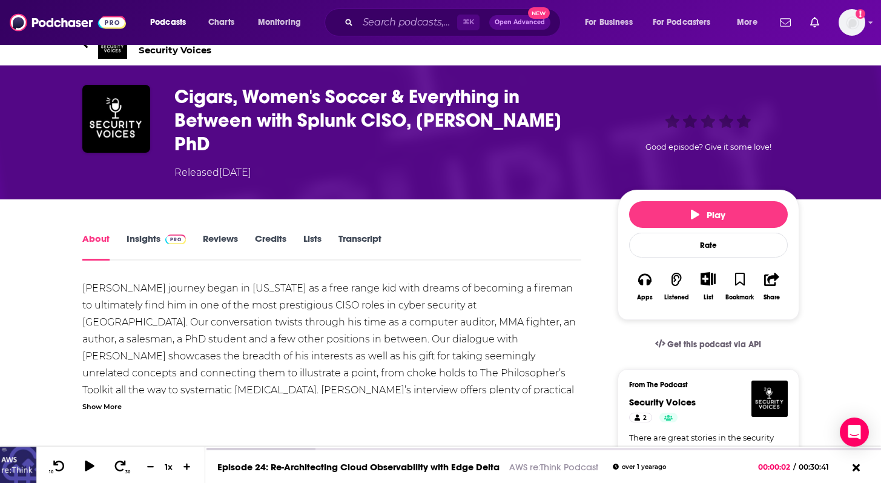
click at [142, 280] on div "[PERSON_NAME] journey began in [US_STATE] as a free range kid with dreams of be…" at bounding box center [332, 356] width 500 height 153
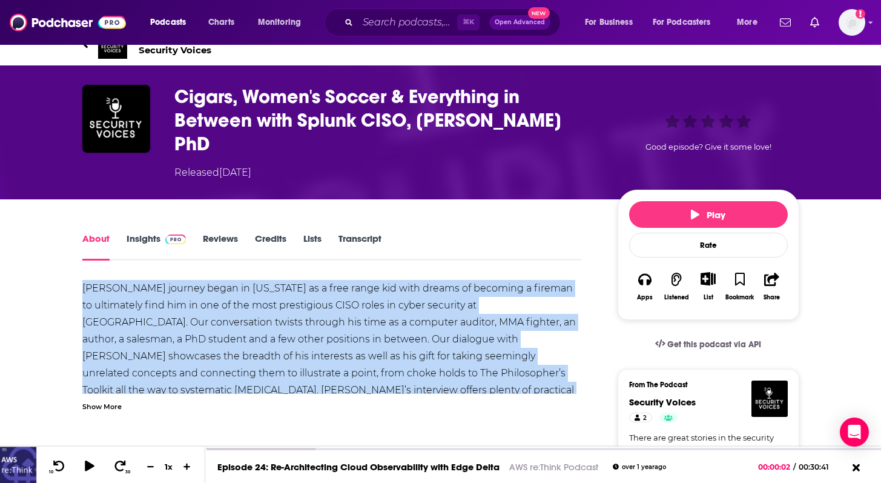
click at [142, 280] on div "[PERSON_NAME] journey began in [US_STATE] as a free range kid with dreams of be…" at bounding box center [332, 356] width 500 height 153
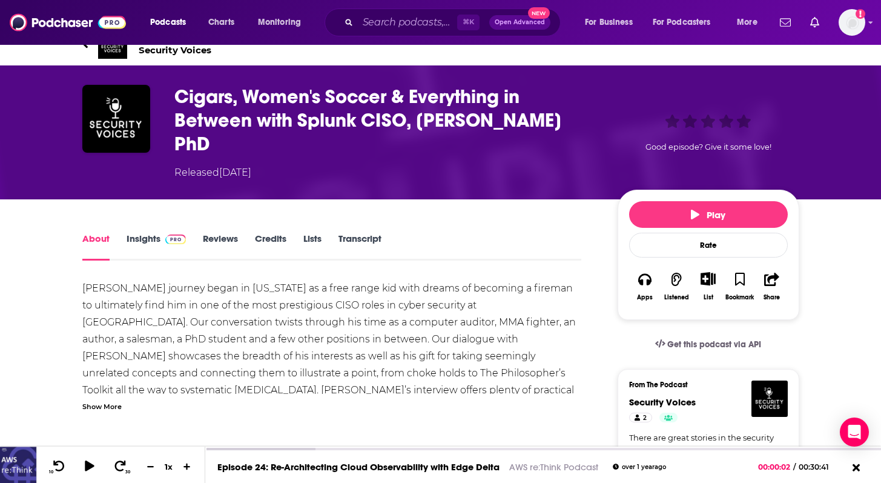
click at [142, 280] on div "[PERSON_NAME] journey began in [US_STATE] as a free range kid with dreams of be…" at bounding box center [332, 356] width 500 height 153
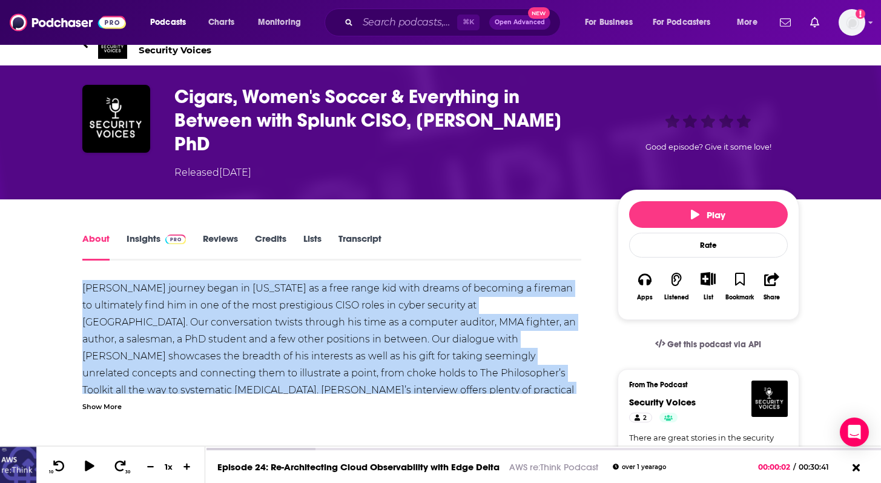
click at [142, 280] on div "[PERSON_NAME] journey began in [US_STATE] as a free range kid with dreams of be…" at bounding box center [332, 356] width 500 height 153
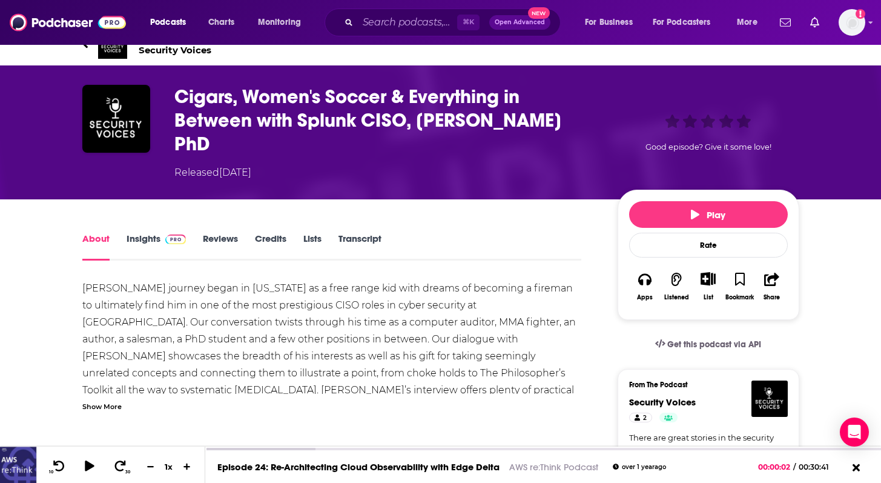
click at [94, 400] on div "Show More" at bounding box center [101, 406] width 39 height 12
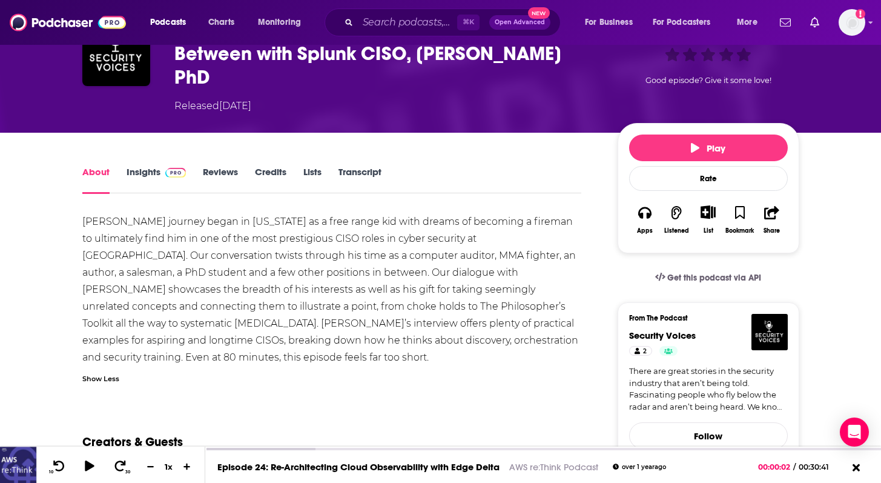
scroll to position [117, 0]
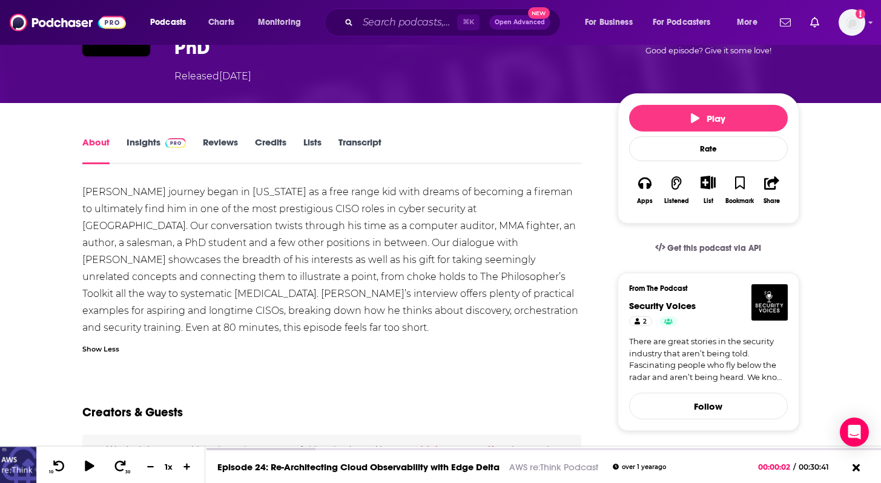
click at [156, 136] on link "Insights" at bounding box center [157, 150] width 60 height 28
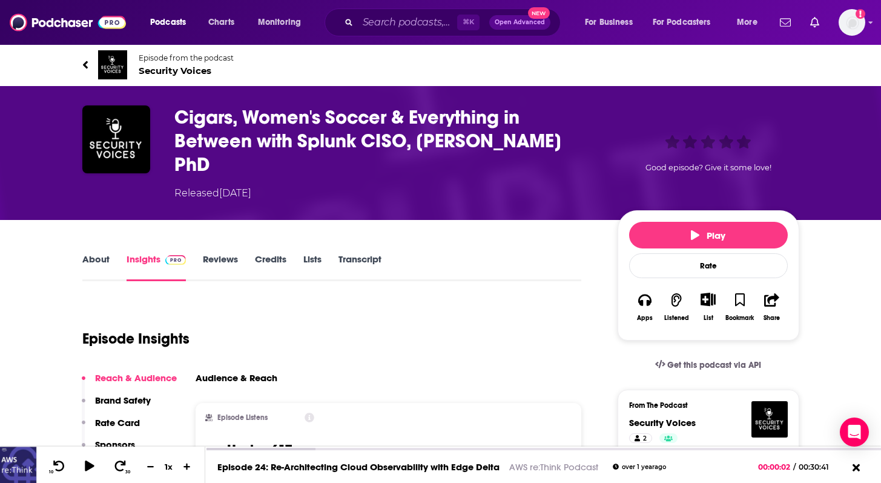
click at [85, 253] on link "About" at bounding box center [95, 267] width 27 height 28
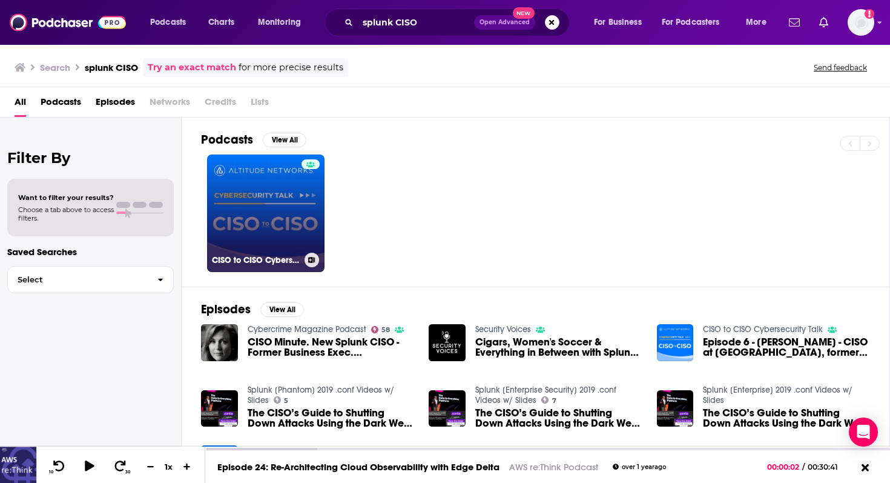
click at [279, 214] on link "CISO to CISO Cybersecurity Talk" at bounding box center [265, 212] width 117 height 117
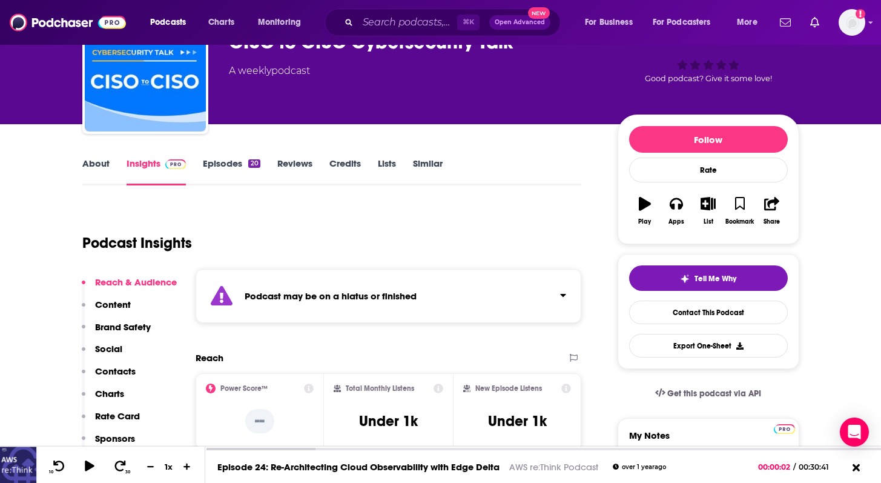
scroll to position [74, 0]
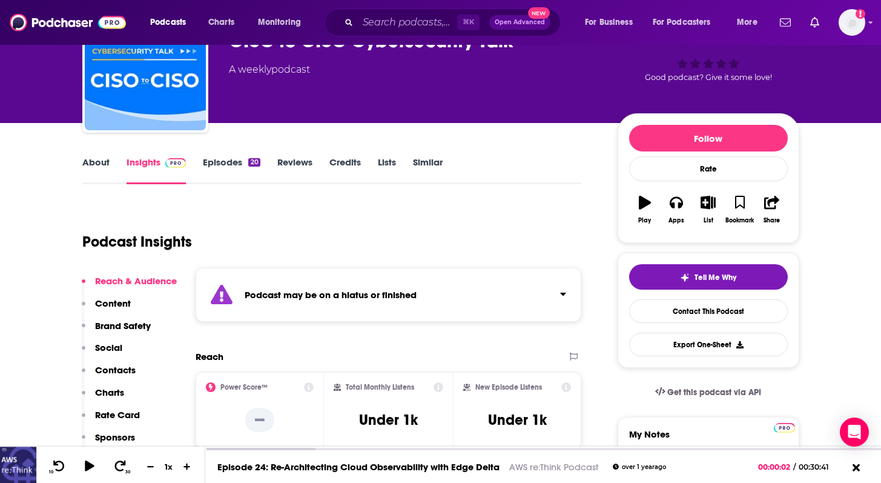
click at [230, 162] on link "Episodes 20" at bounding box center [231, 170] width 57 height 28
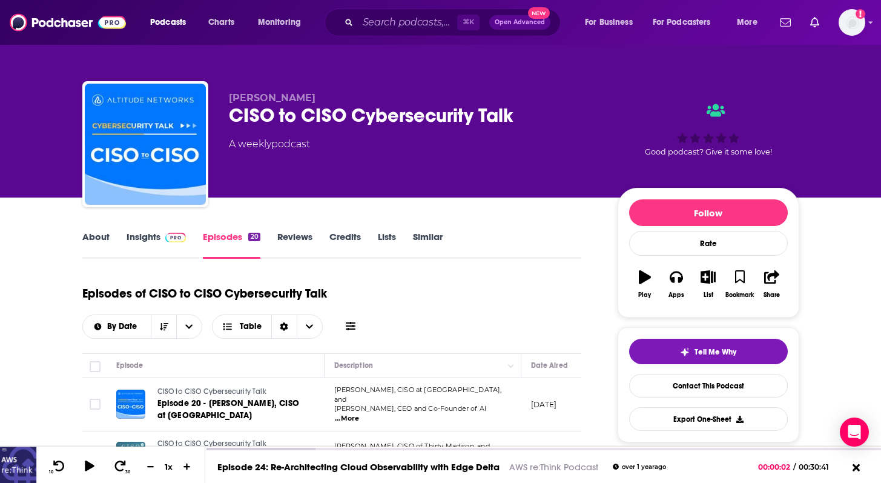
scroll to position [51, 0]
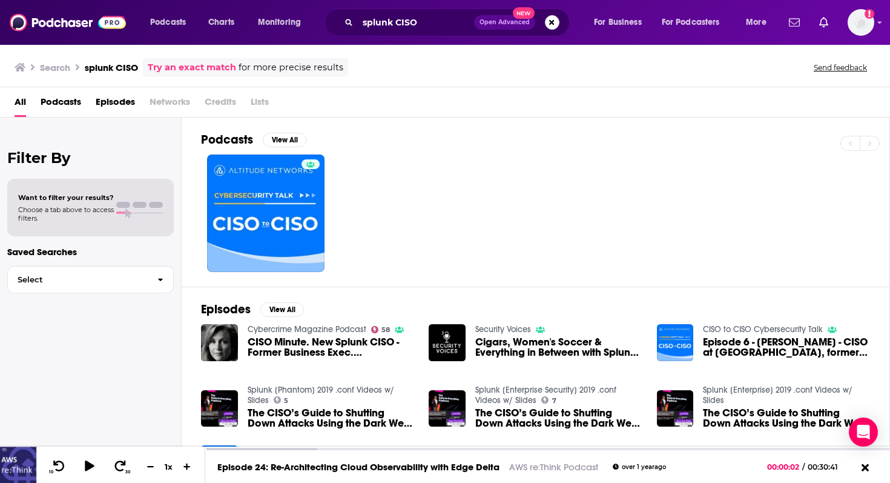
scroll to position [22, 0]
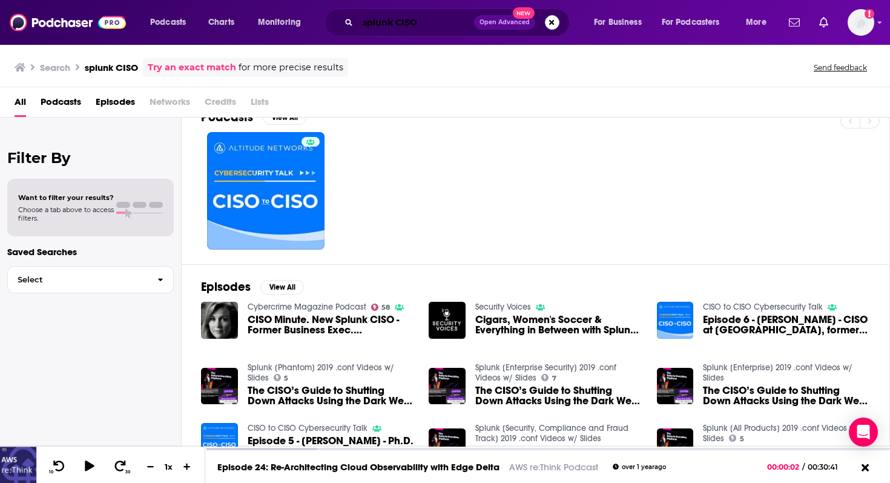
click at [385, 25] on input "splunk CISO" at bounding box center [416, 22] width 116 height 19
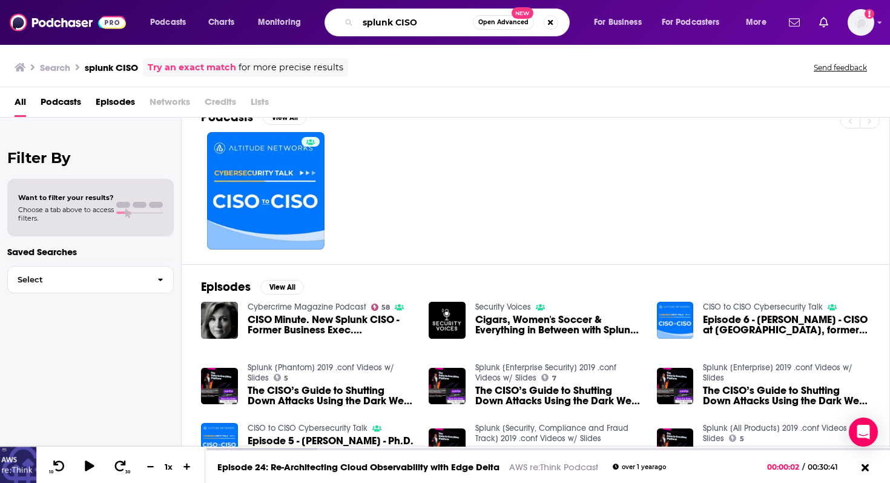
drag, startPoint x: 394, startPoint y: 25, endPoint x: 322, endPoint y: 25, distance: 72.1
click at [322, 25] on div "Podcasts Charts Monitoring splunk CISO Open Advanced New For Business For Podca…" at bounding box center [460, 22] width 637 height 28
paste input "Chronosphere"
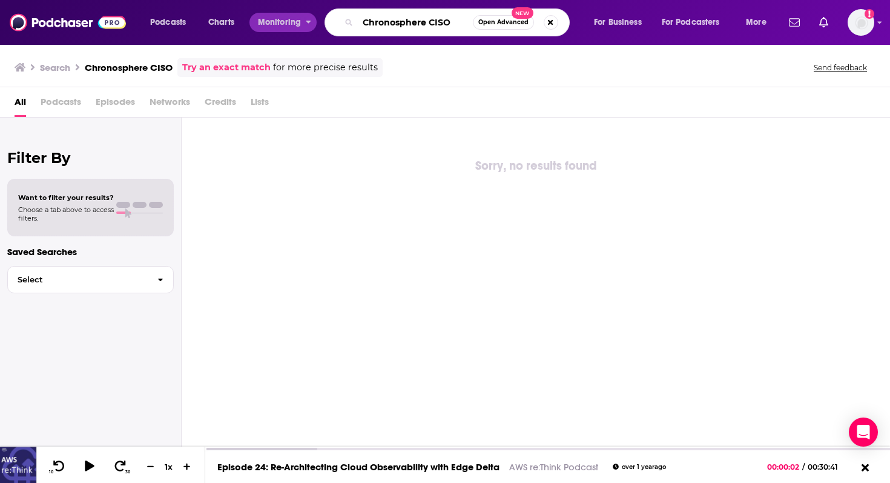
drag, startPoint x: 425, startPoint y: 21, endPoint x: 273, endPoint y: 21, distance: 152.0
click at [273, 21] on div "Podcasts Charts Monitoring Chronosphere CISO Open Advanced New For Business For…" at bounding box center [460, 22] width 637 height 28
type input "datadog CISO"
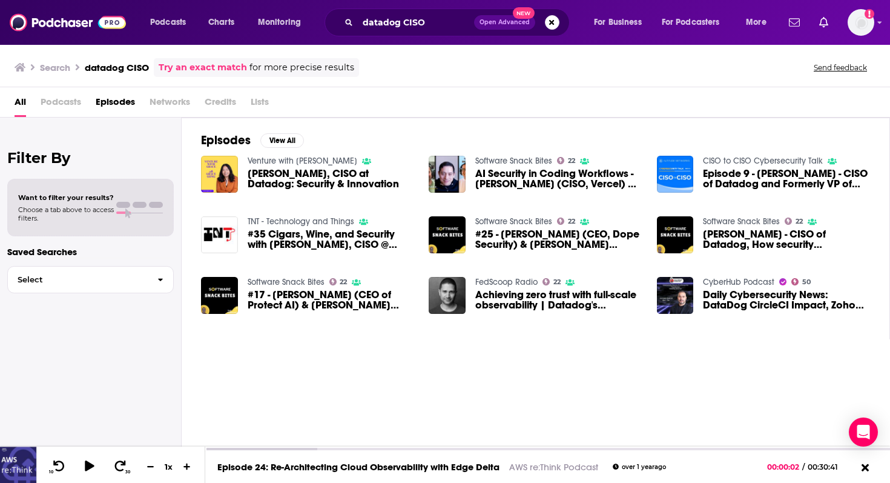
click at [524, 157] on link "Software Snack Bites" at bounding box center [513, 161] width 77 height 10
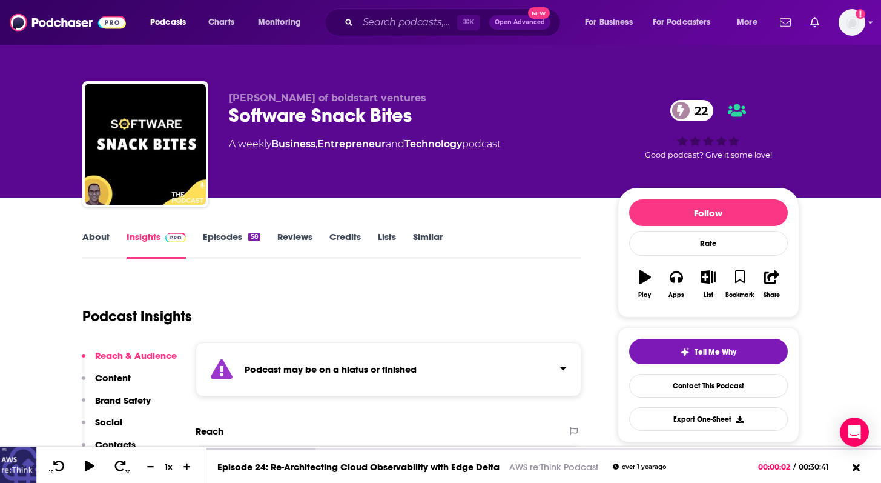
click at [214, 234] on link "Episodes 58" at bounding box center [231, 245] width 57 height 28
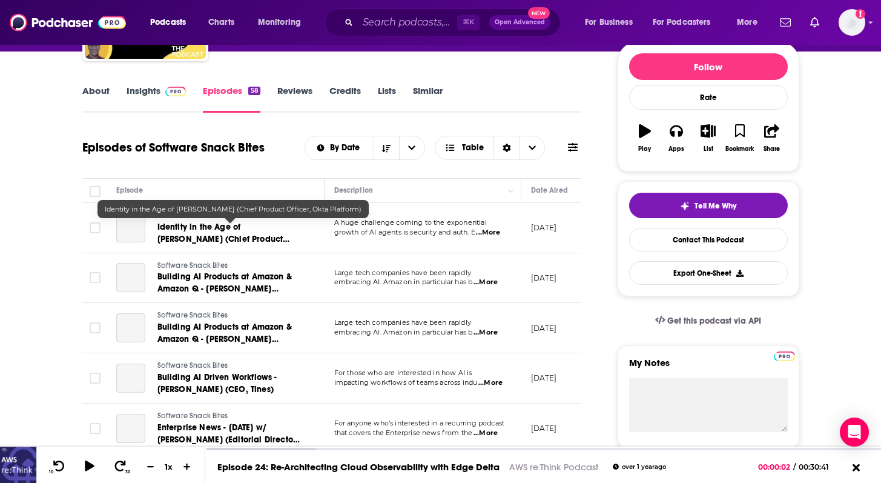
scroll to position [147, 0]
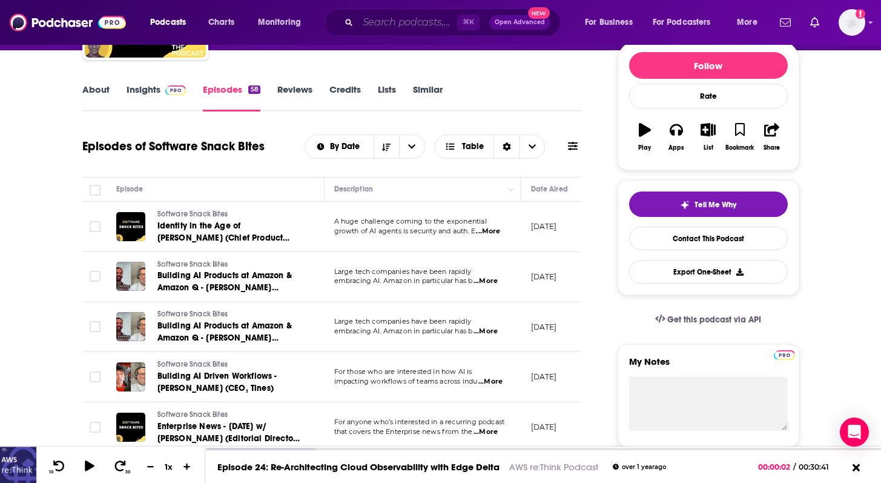
click at [416, 22] on input "Search podcasts, credits, & more..." at bounding box center [407, 22] width 99 height 19
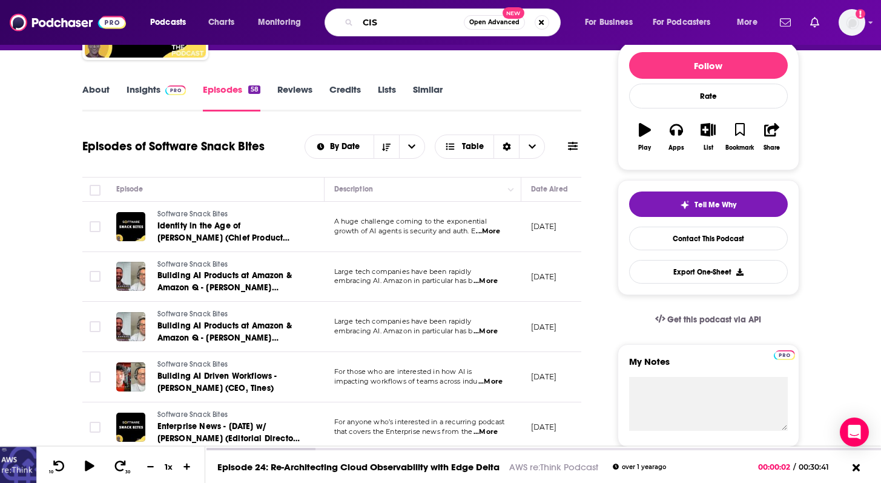
type input "CISO"
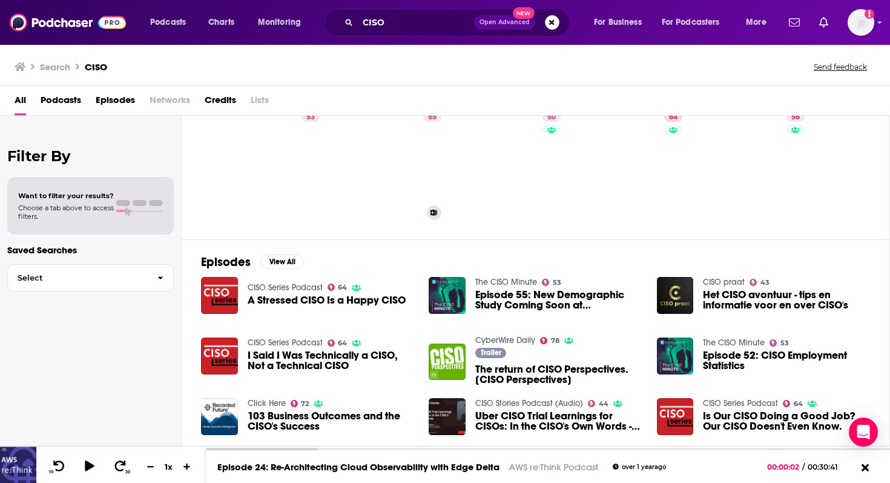
scroll to position [47, 0]
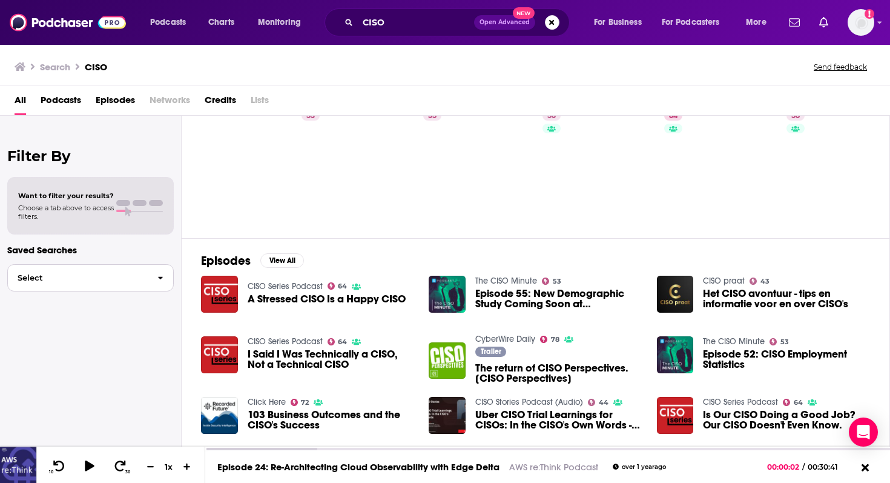
click at [77, 287] on button "Select" at bounding box center [90, 277] width 167 height 27
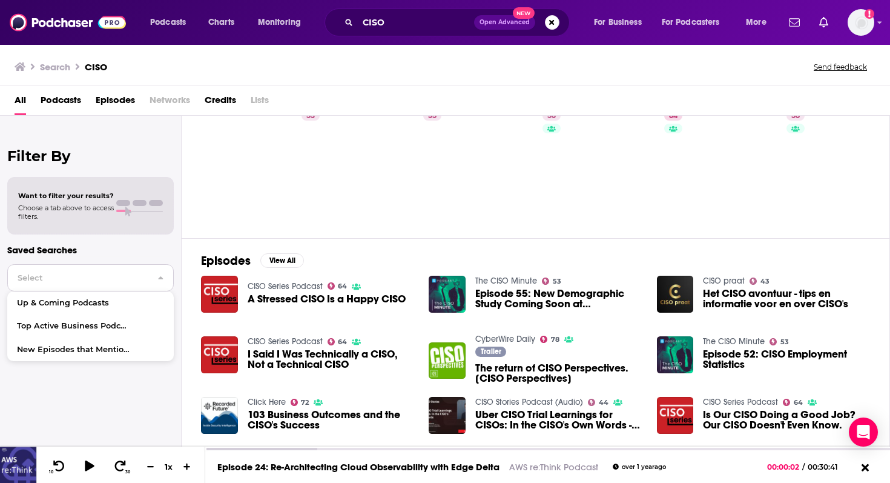
click at [77, 287] on button "Select" at bounding box center [90, 277] width 167 height 27
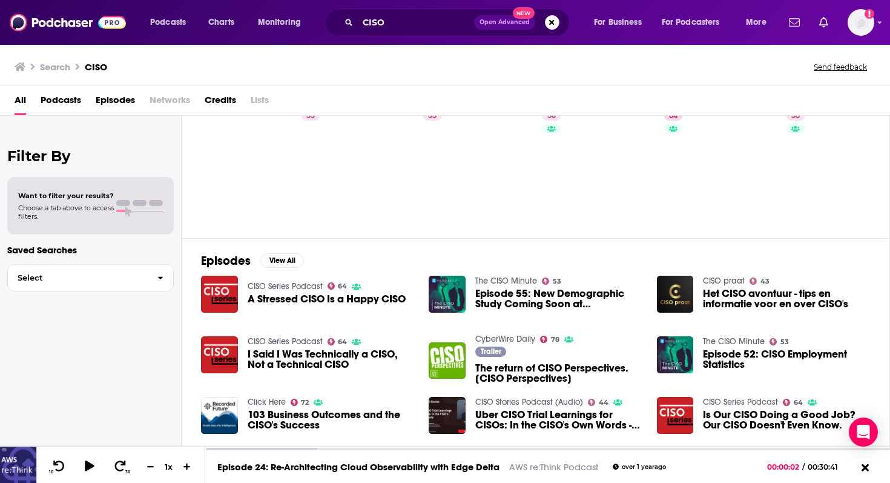
click at [53, 102] on span "Podcasts" at bounding box center [61, 102] width 41 height 25
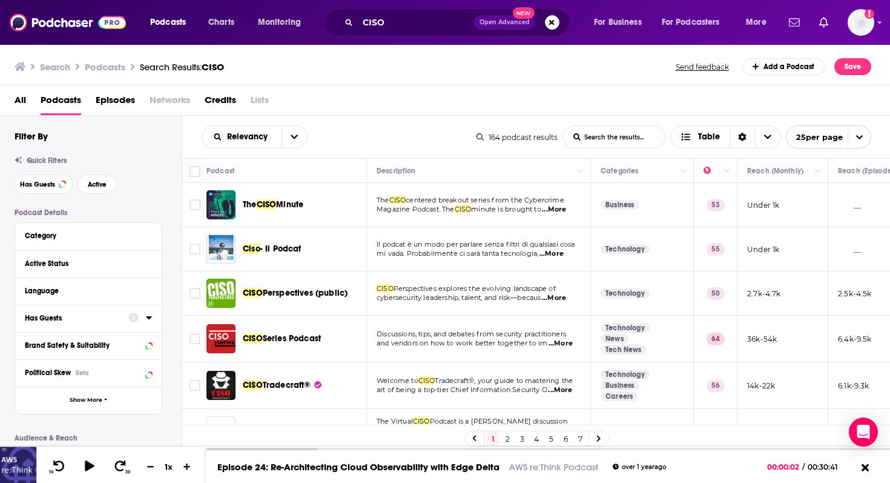
click at [131, 320] on icon at bounding box center [134, 318] width 10 height 10
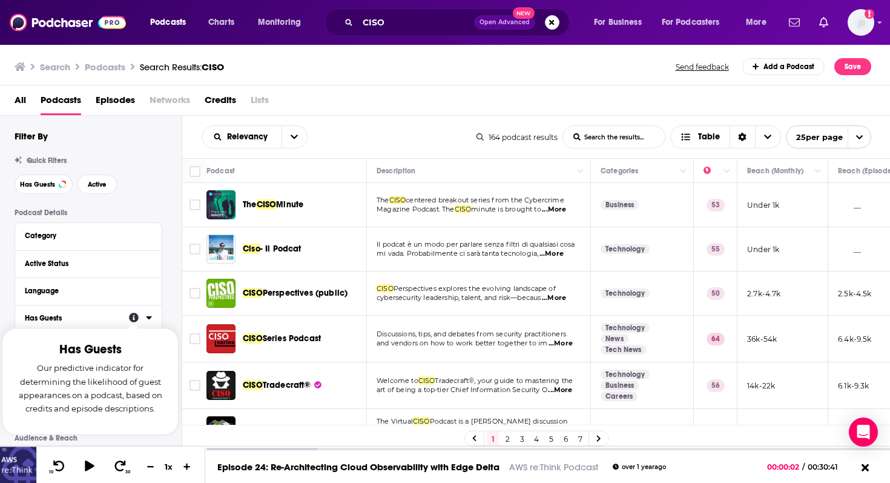
click at [157, 318] on div "Has Guests Has Guests Our predictive indicator for determining the likelihood o…" at bounding box center [88, 318] width 147 height 27
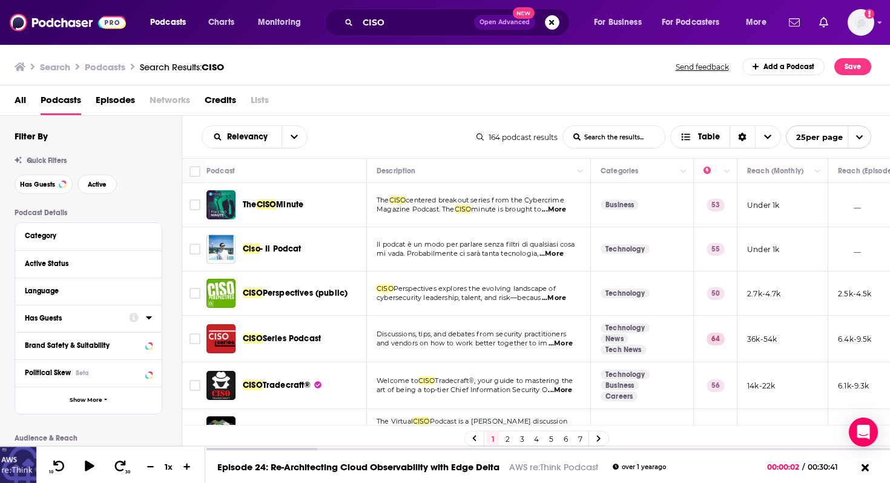
click at [148, 318] on icon at bounding box center [148, 317] width 5 height 3
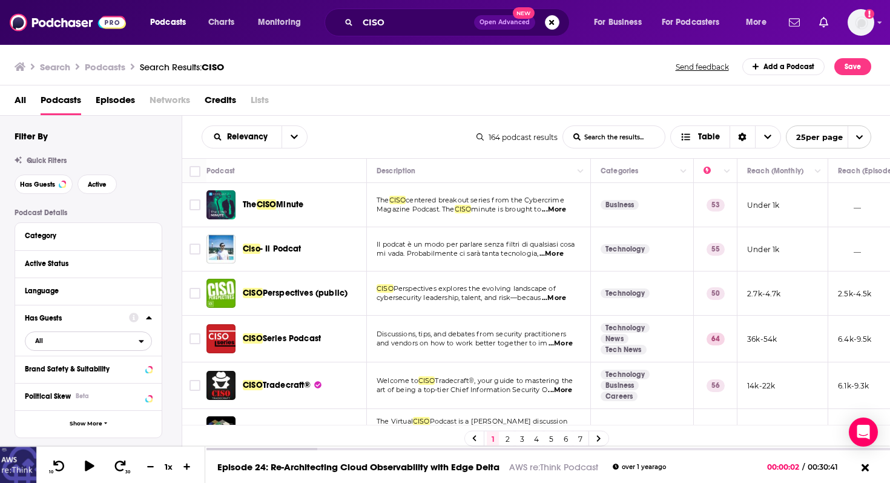
click at [119, 345] on span "All" at bounding box center [81, 340] width 113 height 16
click at [98, 381] on span "Has guests" at bounding box center [67, 380] width 73 height 7
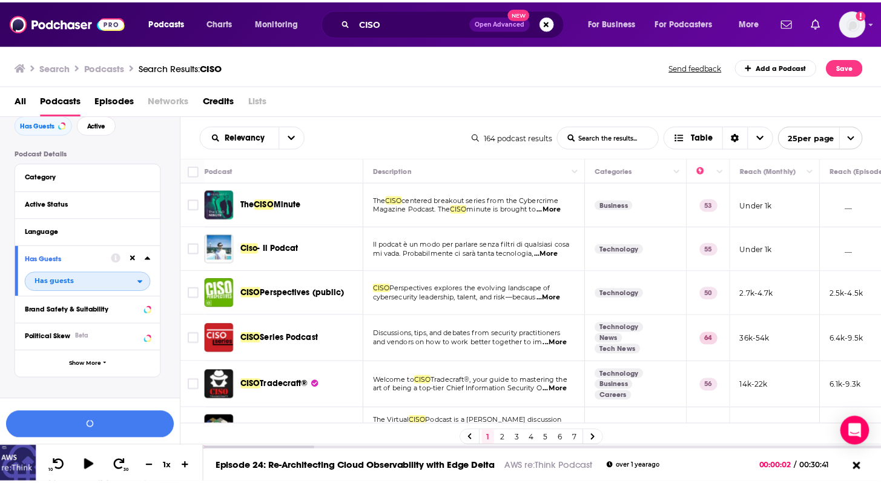
scroll to position [61, 0]
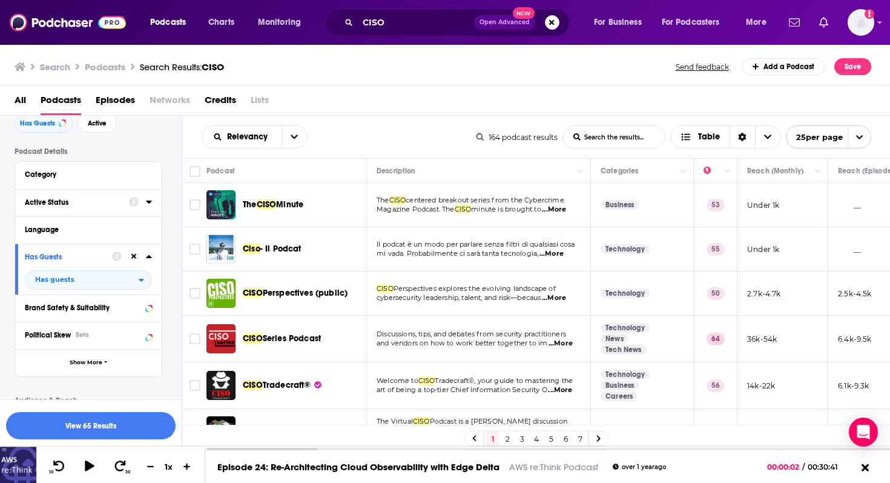
click at [130, 200] on icon at bounding box center [134, 202] width 10 height 10
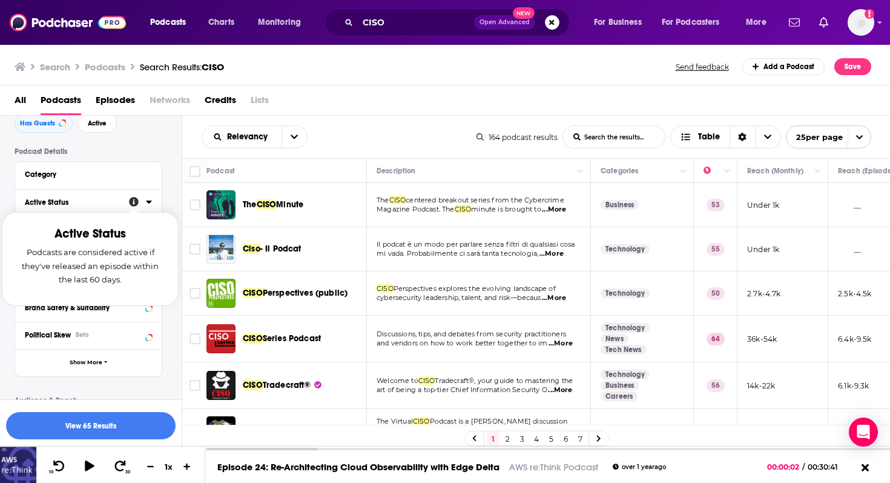
click at [147, 204] on icon at bounding box center [149, 202] width 6 height 10
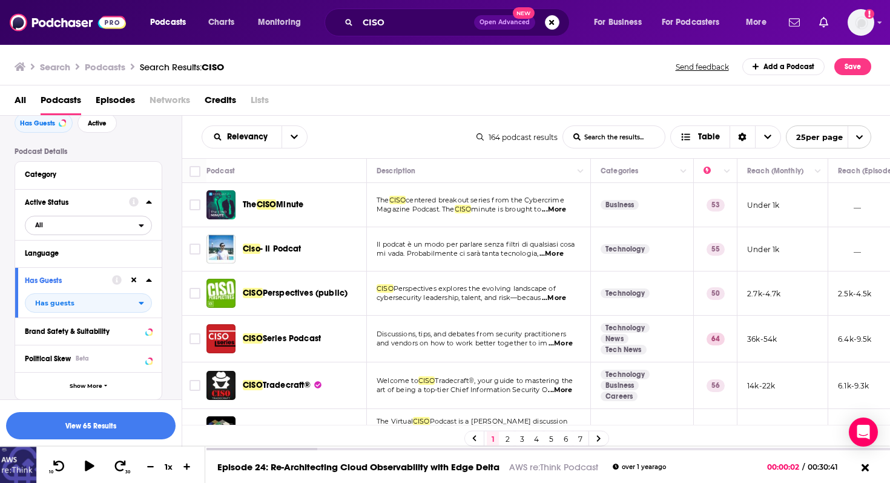
click at [122, 228] on span "All" at bounding box center [81, 225] width 113 height 16
click at [103, 266] on span "42" at bounding box center [123, 265] width 55 height 7
click at [131, 423] on button "View 26 Results" at bounding box center [91, 425] width 170 height 27
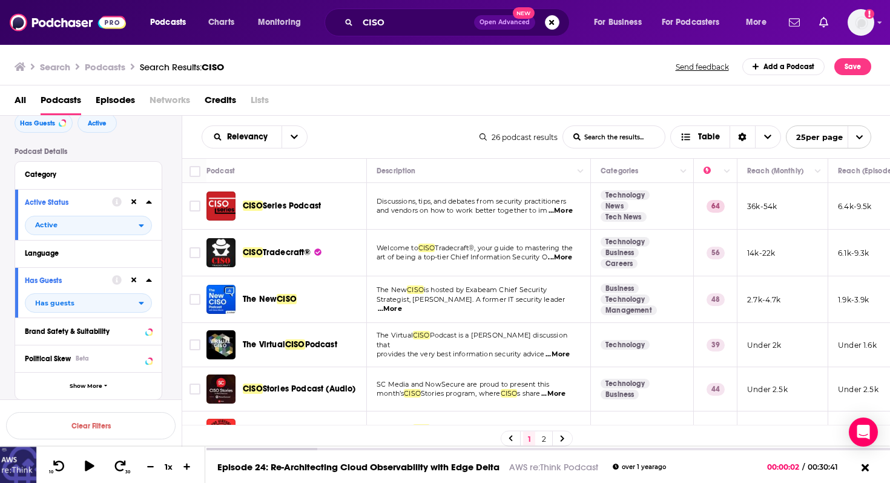
click at [558, 210] on span "...More" at bounding box center [561, 211] width 24 height 10
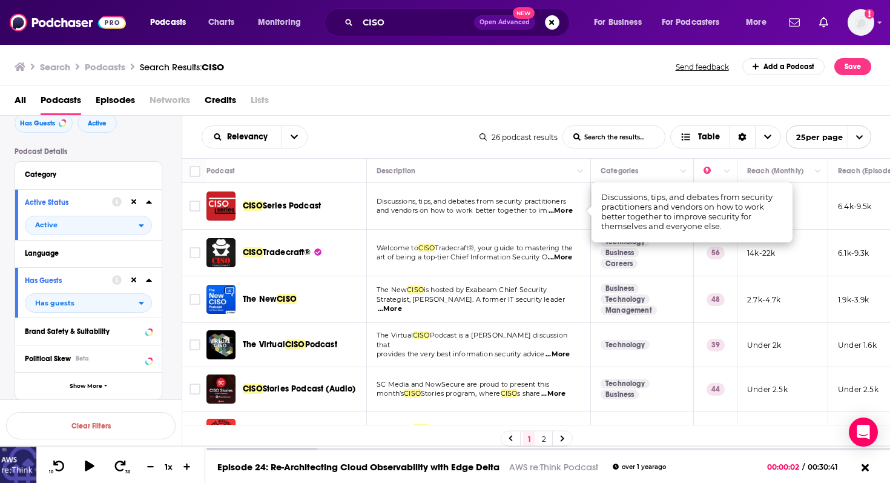
click at [500, 95] on div "All Podcasts Episodes Networks Credits Lists" at bounding box center [448, 102] width 867 height 25
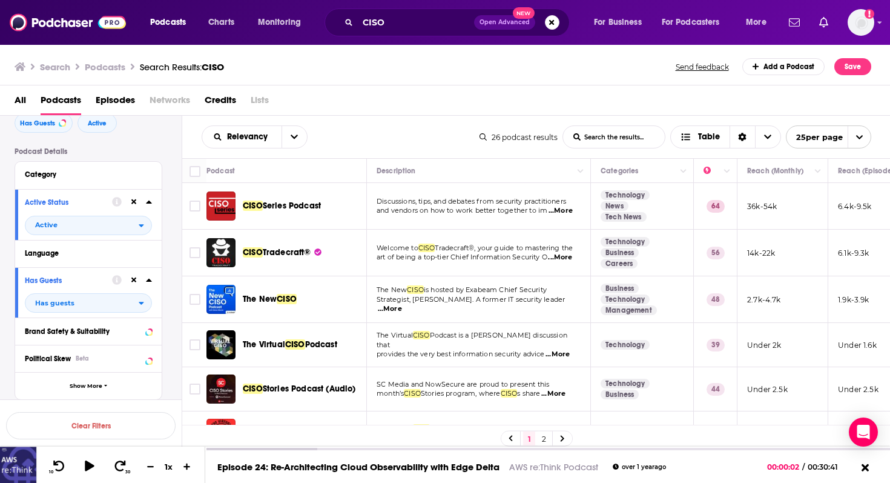
click at [284, 208] on span "Series Podcast" at bounding box center [292, 205] width 58 height 10
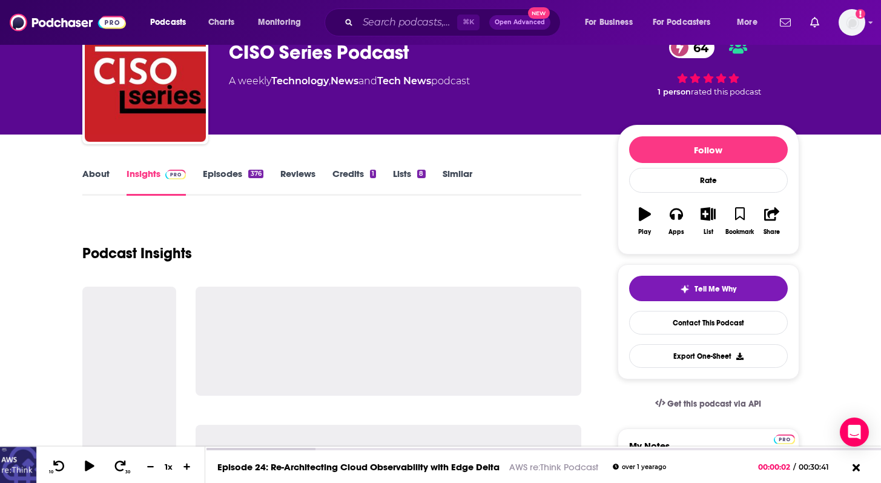
scroll to position [67, 0]
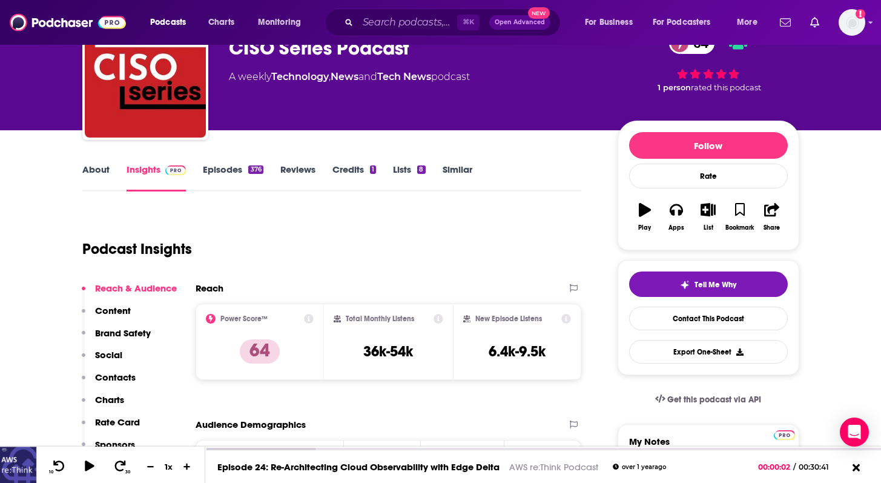
click at [230, 172] on link "Episodes 376" at bounding box center [233, 178] width 60 height 28
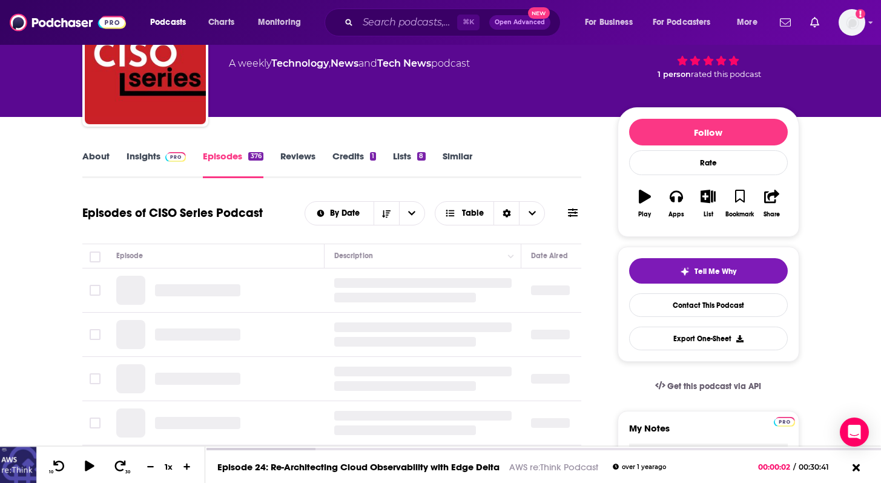
scroll to position [134, 0]
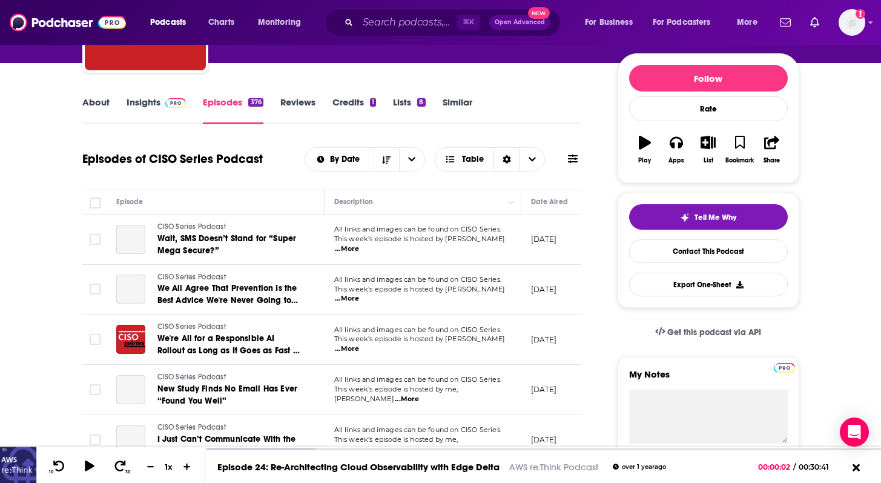
click at [106, 103] on link "About" at bounding box center [95, 110] width 27 height 28
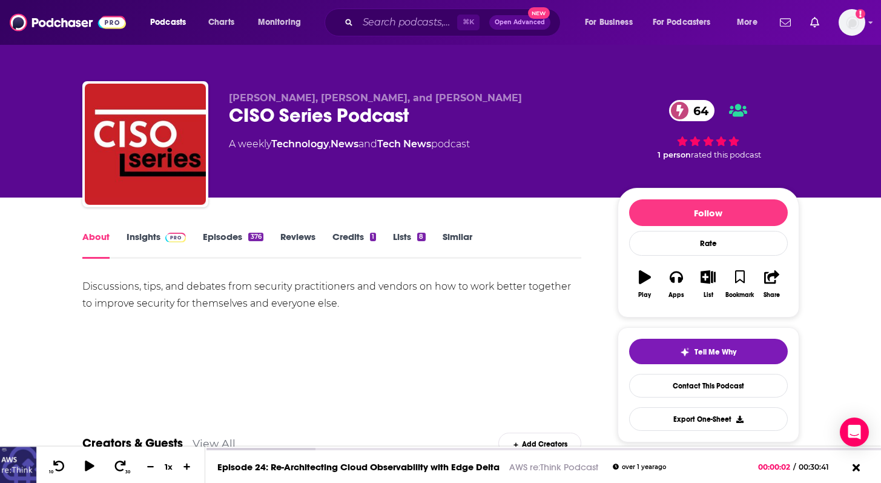
click at [154, 237] on link "Insights" at bounding box center [157, 245] width 60 height 28
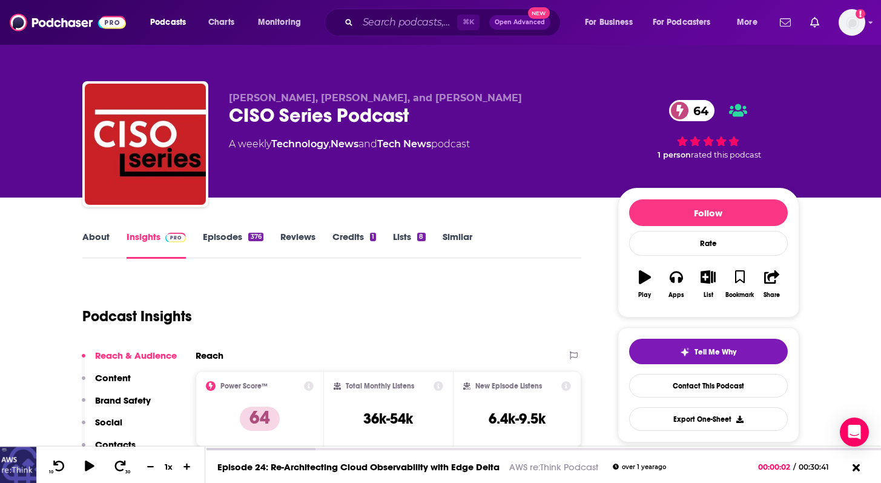
click at [227, 234] on link "Episodes 376" at bounding box center [233, 245] width 60 height 28
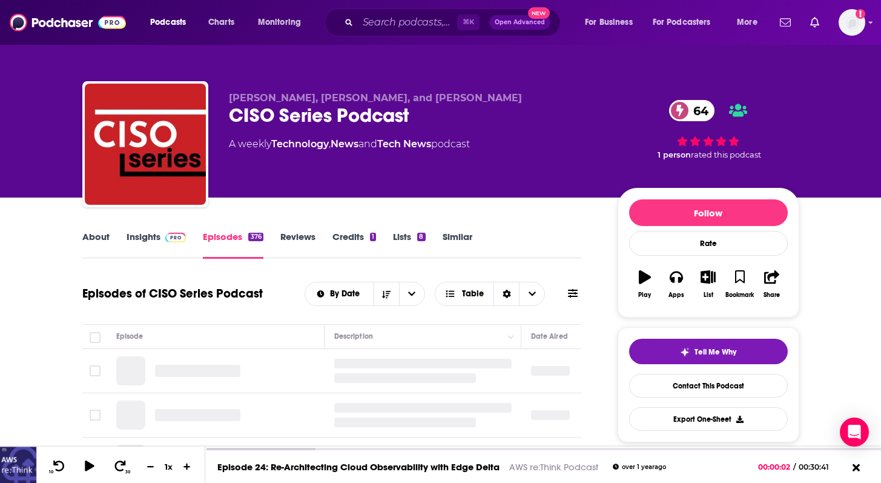
scroll to position [116, 0]
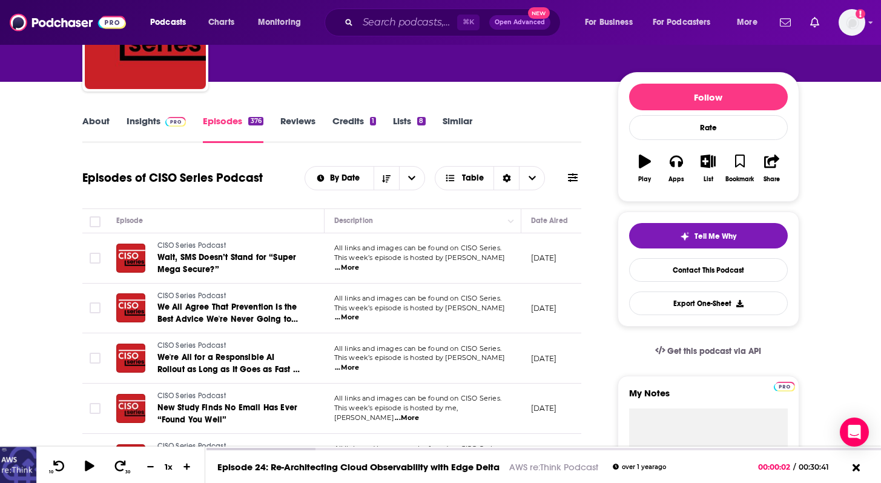
click at [359, 265] on span "...More" at bounding box center [347, 268] width 24 height 10
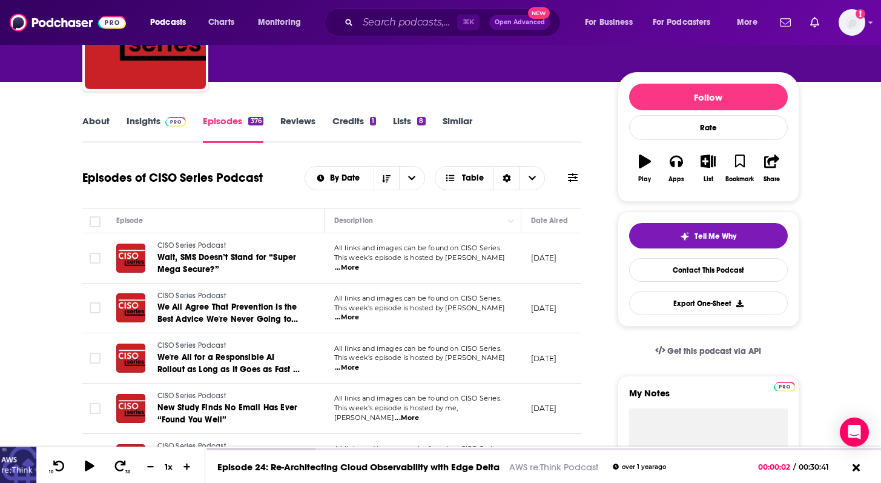
click at [359, 313] on span "...More" at bounding box center [347, 318] width 24 height 10
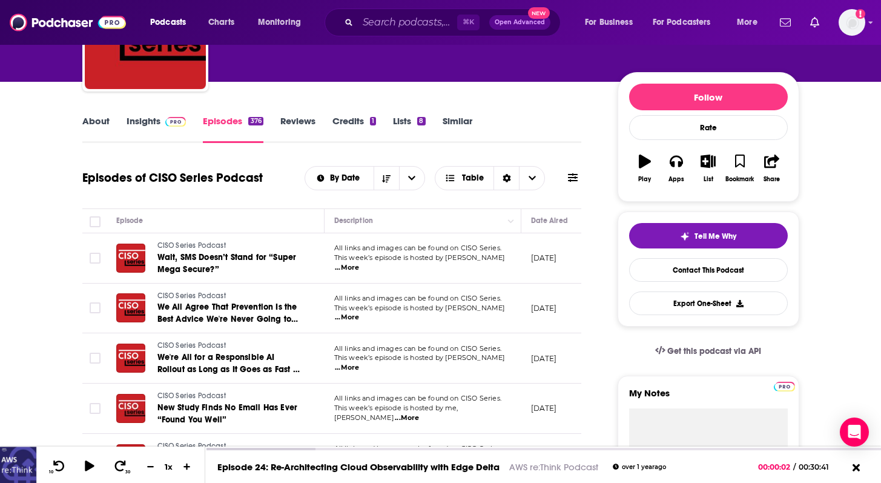
click at [359, 363] on span "...More" at bounding box center [347, 368] width 24 height 10
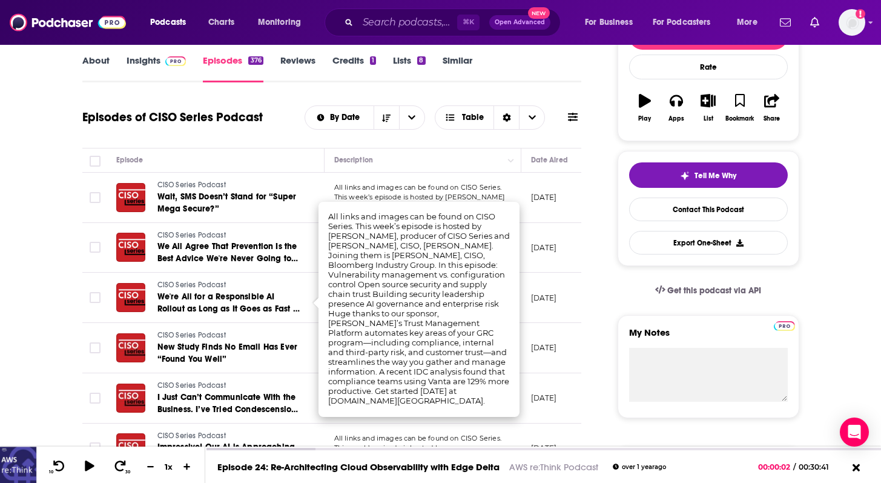
scroll to position [179, 0]
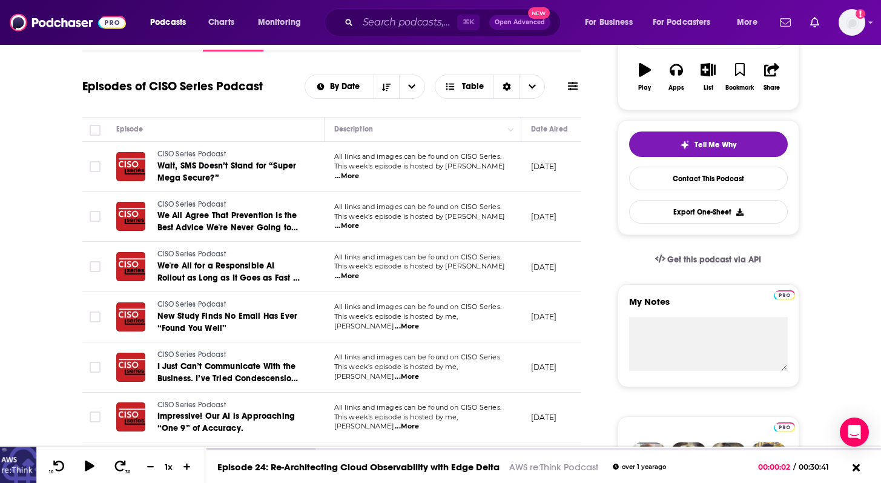
scroll to position [209, 0]
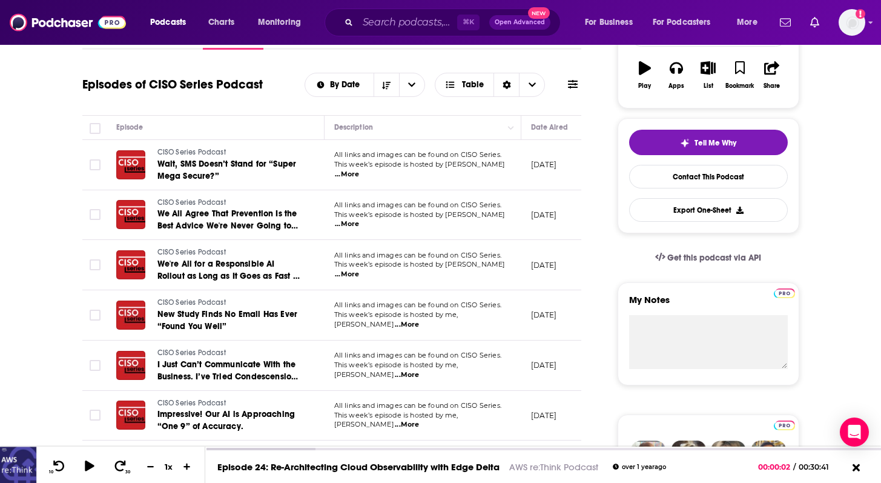
click at [419, 370] on span "...More" at bounding box center [407, 375] width 24 height 10
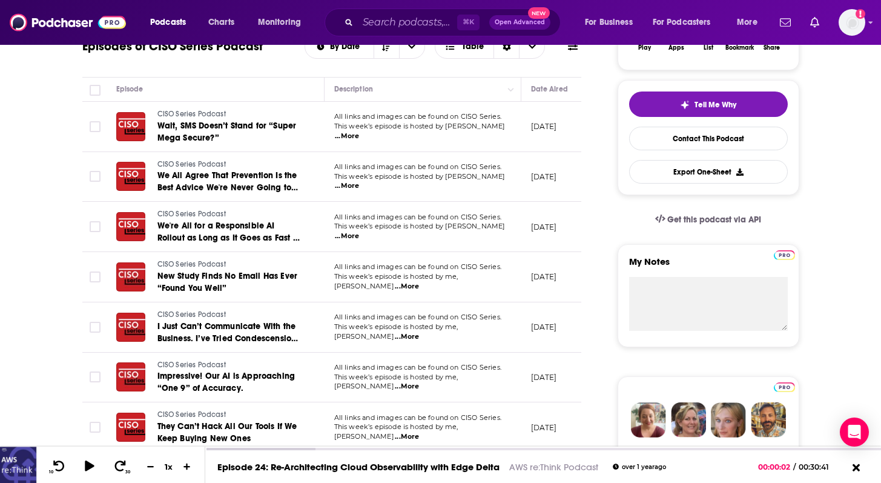
scroll to position [248, 0]
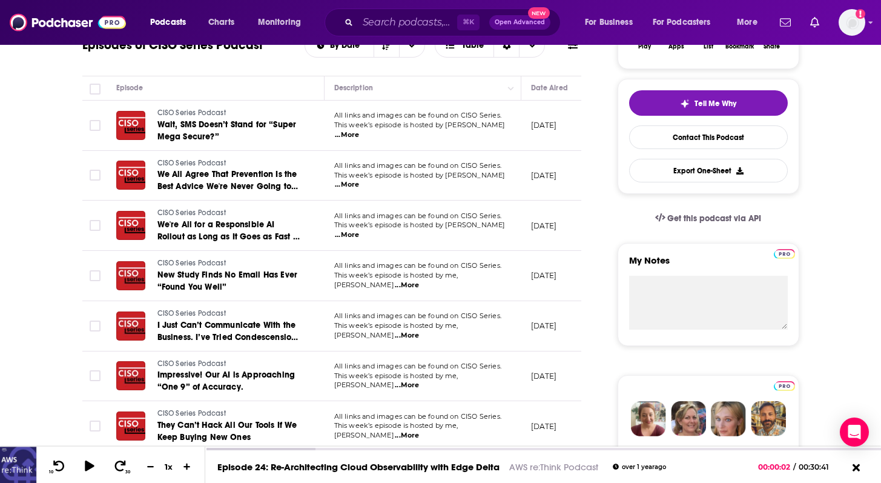
click at [419, 380] on span "...More" at bounding box center [407, 385] width 24 height 10
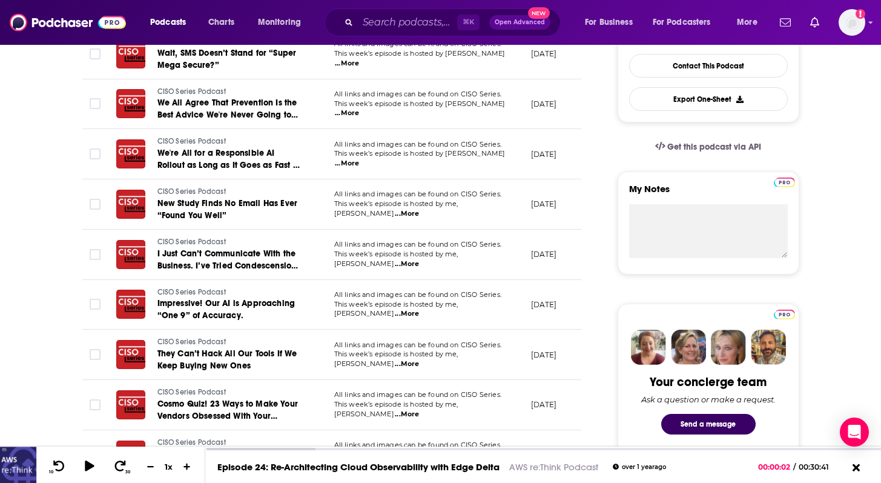
scroll to position [320, 0]
click at [419, 359] on span "...More" at bounding box center [407, 364] width 24 height 10
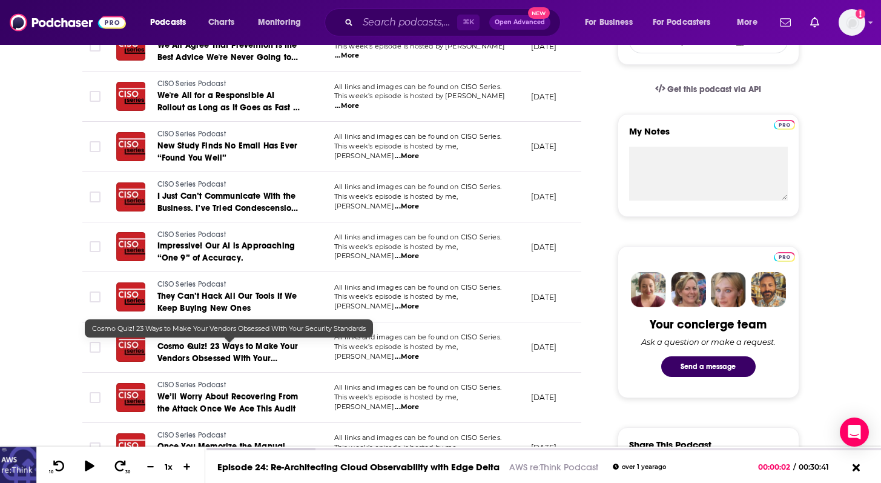
scroll to position [378, 0]
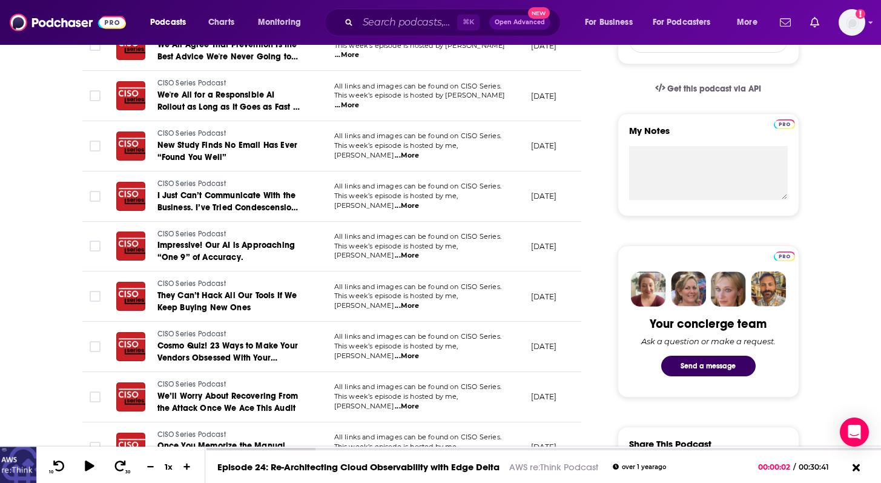
click at [419, 351] on span "...More" at bounding box center [407, 356] width 24 height 10
click at [419, 403] on span "...More" at bounding box center [407, 407] width 24 height 10
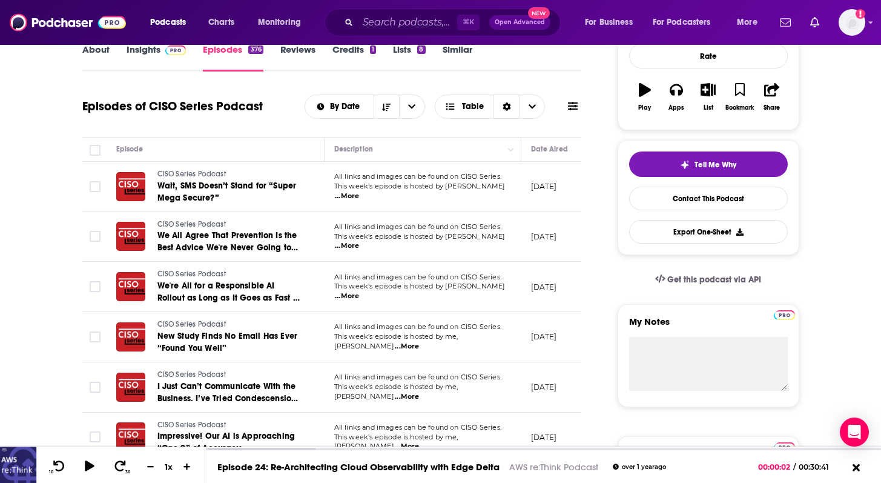
scroll to position [0, 0]
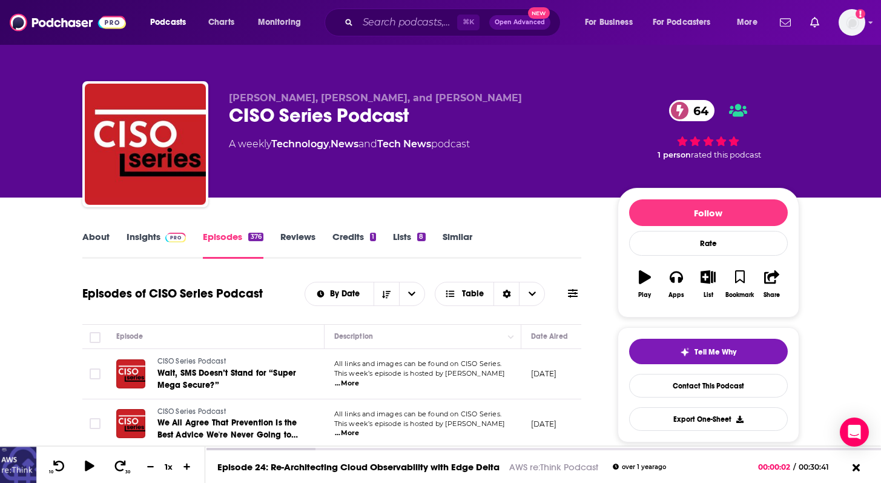
click at [155, 239] on link "Insights" at bounding box center [157, 245] width 60 height 28
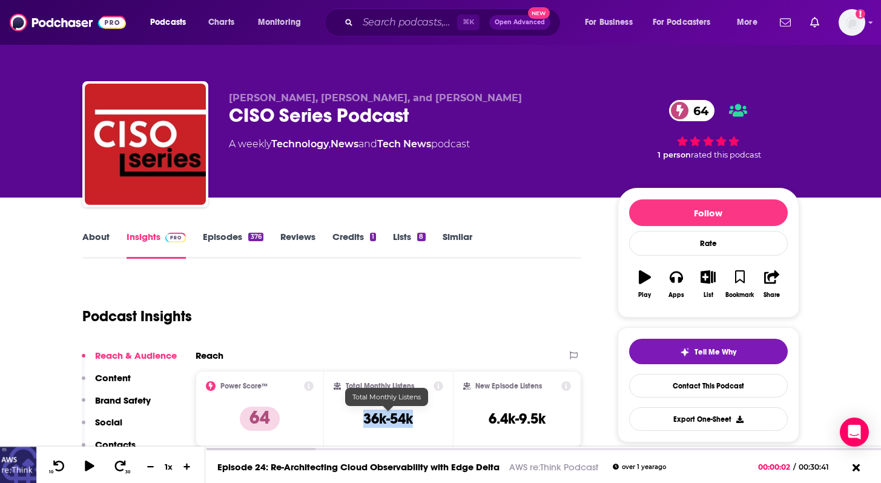
drag, startPoint x: 343, startPoint y: 414, endPoint x: 428, endPoint y: 414, distance: 84.2
click at [428, 414] on div "Total Monthly Listens 36k-54k" at bounding box center [389, 409] width 110 height 56
copy h3 "36k-54k"
click at [673, 386] on link "Contact This Podcast" at bounding box center [708, 386] width 159 height 24
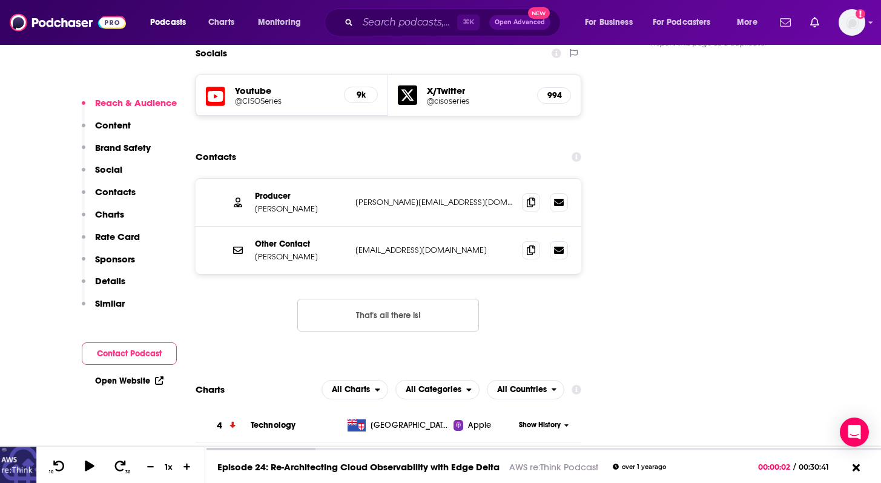
scroll to position [1374, 0]
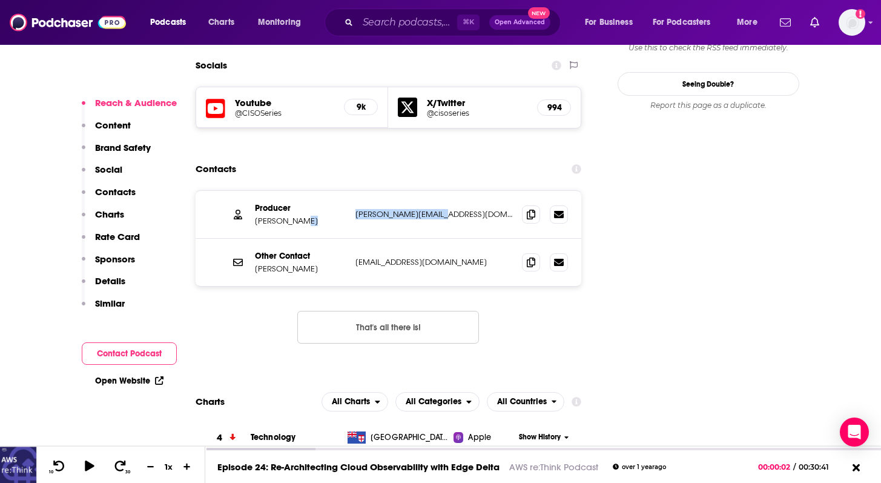
drag, startPoint x: 342, startPoint y: 155, endPoint x: 454, endPoint y: 156, distance: 112.6
click at [0, 0] on div "Producer [PERSON_NAME] [PERSON_NAME][EMAIL_ADDRESS][DOMAIN_NAME] [PERSON_NAME][…" at bounding box center [0, 0] width 0 height 0
copy div "[PERSON_NAME][EMAIL_ADDRESS][DOMAIN_NAME]"
click at [532, 257] on icon at bounding box center [531, 262] width 8 height 10
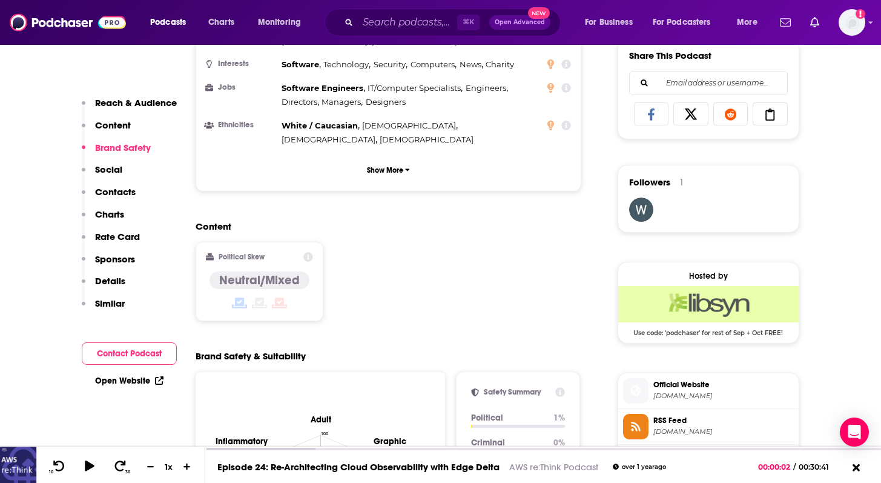
scroll to position [308, 0]
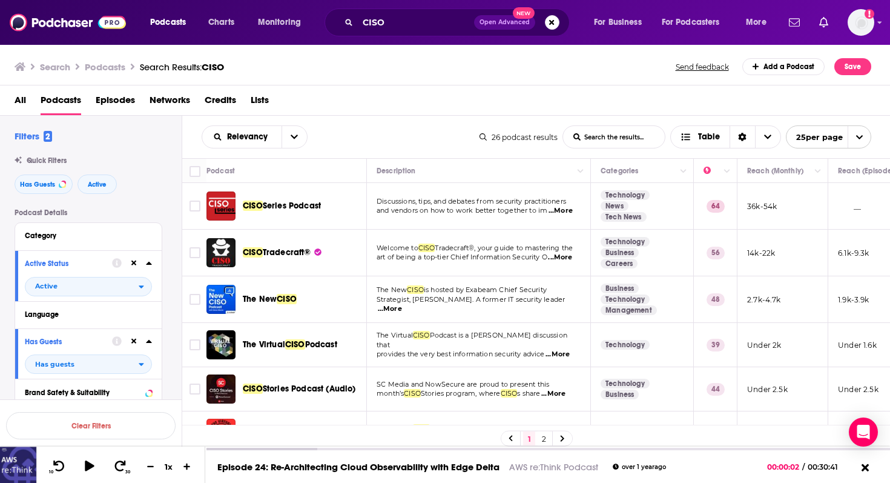
click at [563, 259] on span "...More" at bounding box center [560, 258] width 24 height 10
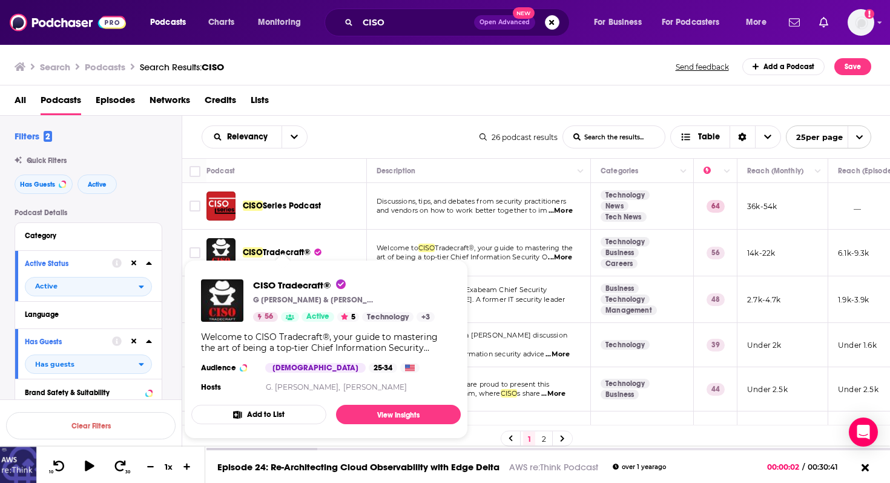
click at [391, 118] on div "Relevancy List Search Input Search the results... Table 26 podcast results List…" at bounding box center [536, 137] width 709 height 42
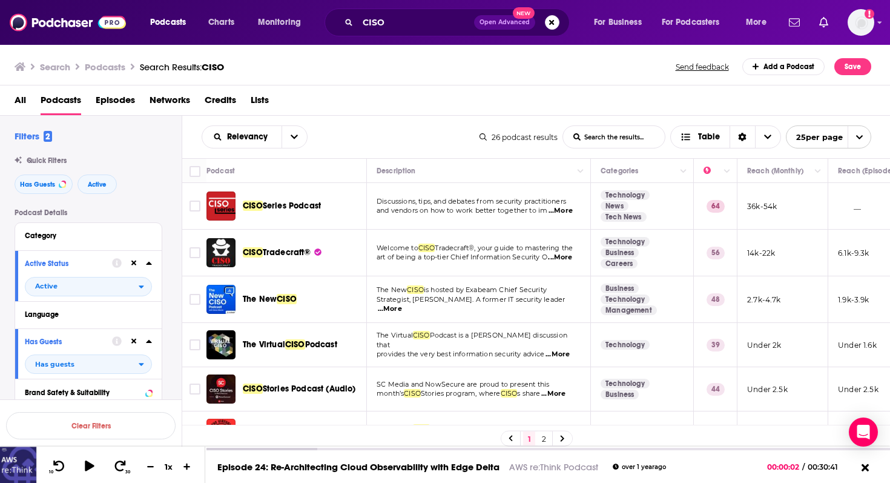
click at [569, 349] on span "...More" at bounding box center [558, 354] width 24 height 10
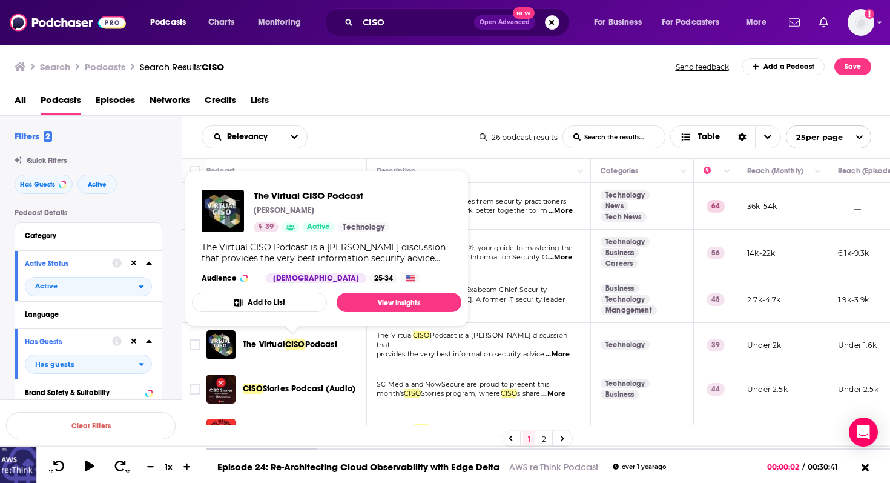
click at [283, 342] on span "The Virtual" at bounding box center [264, 344] width 42 height 10
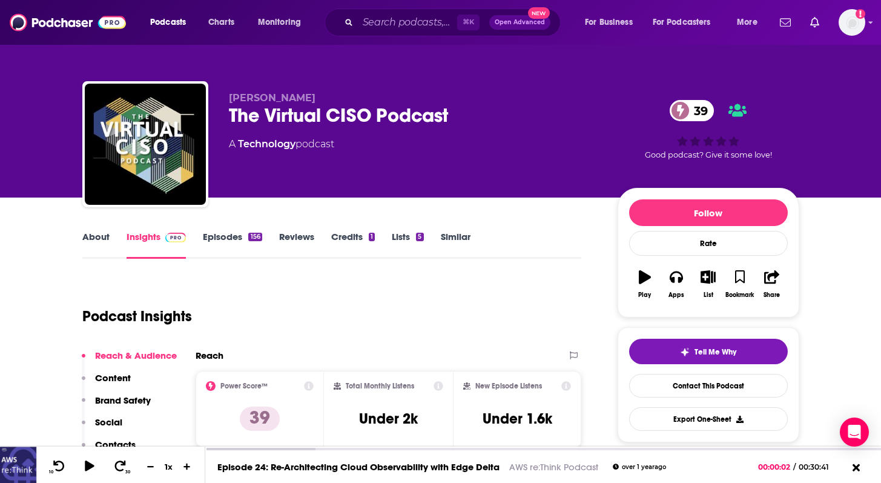
click at [233, 234] on link "Episodes 156" at bounding box center [232, 245] width 59 height 28
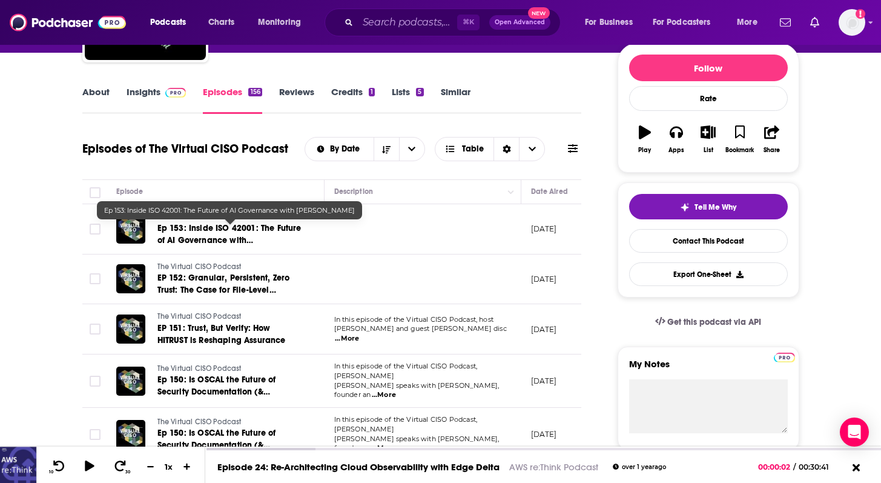
scroll to position [152, 0]
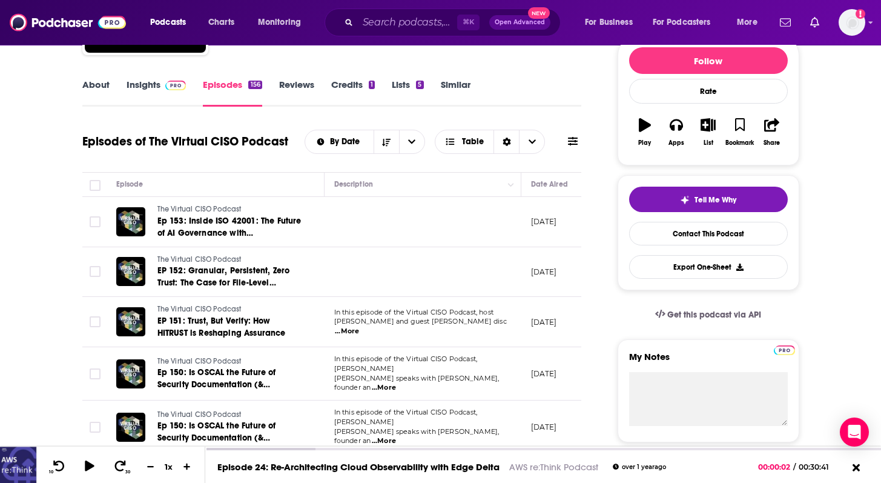
click at [280, 148] on h1 "Episodes of The Virtual CISO Podcast" at bounding box center [185, 141] width 206 height 15
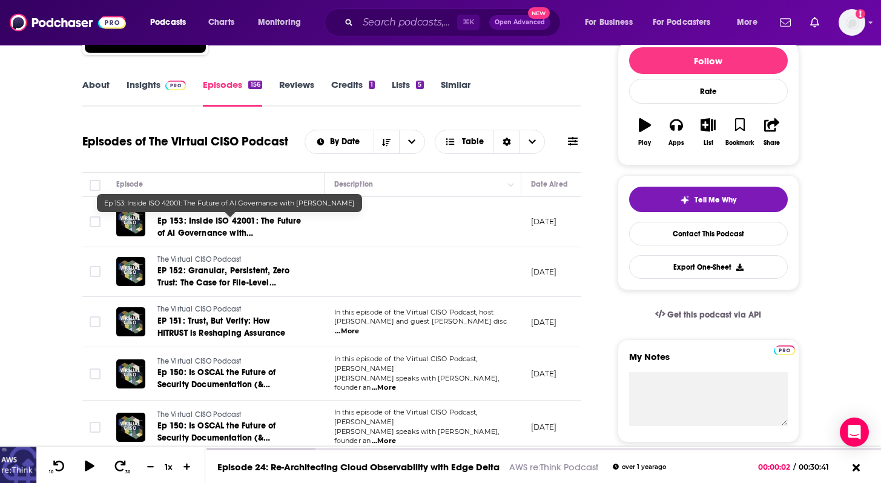
scroll to position [140, 0]
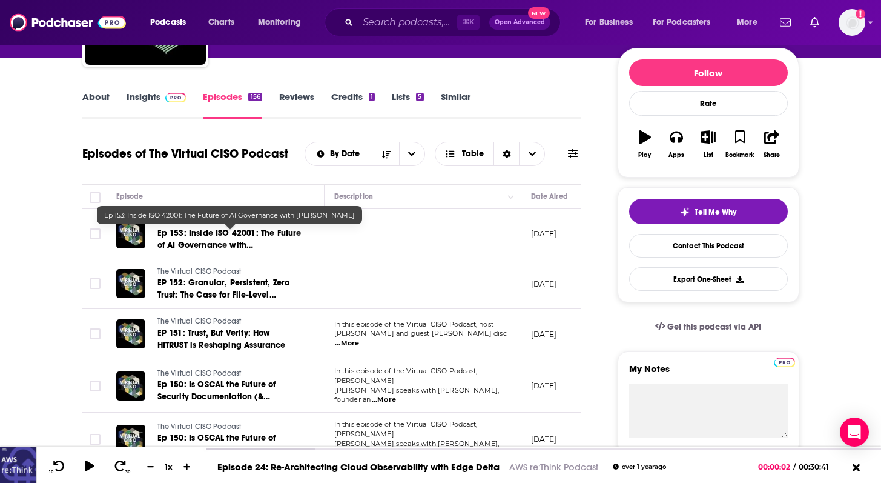
click at [248, 240] on span "Ep 153: Inside ISO 42001: The Future of AI Governance with [PERSON_NAME]" at bounding box center [229, 245] width 144 height 35
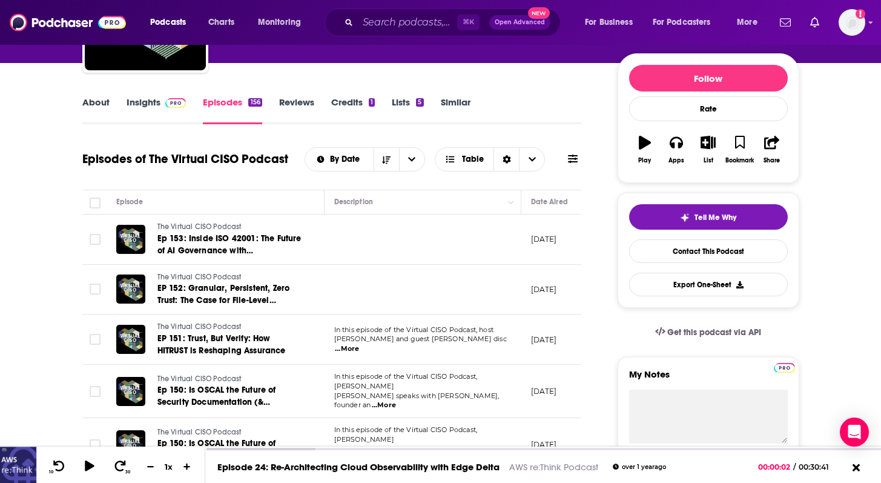
scroll to position [146, 0]
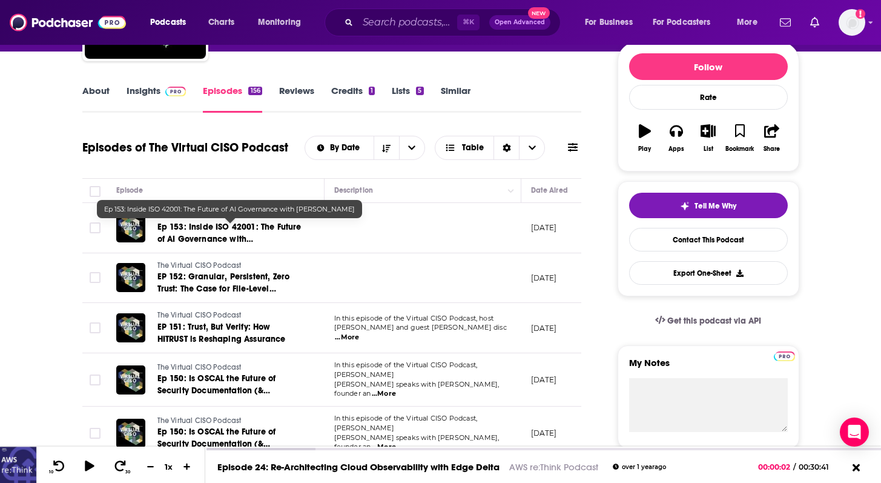
click at [223, 236] on span "Ep 153: Inside ISO 42001: The Future of AI Governance with [PERSON_NAME]" at bounding box center [229, 239] width 144 height 35
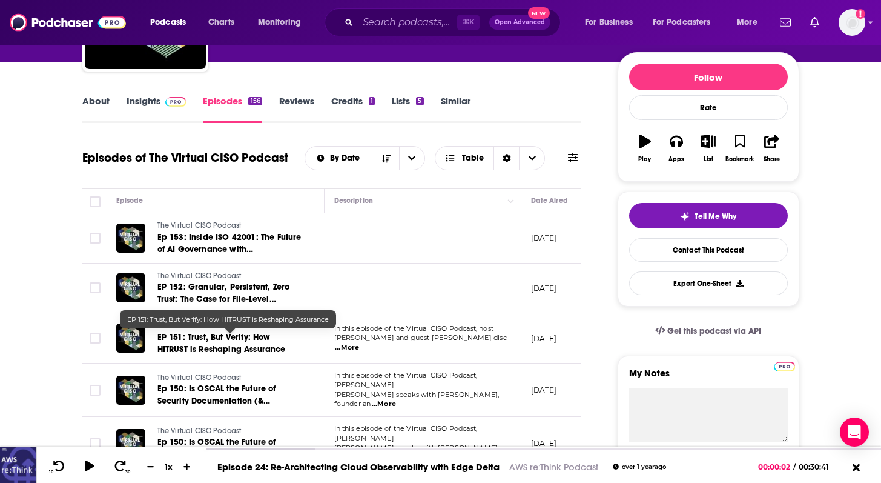
scroll to position [147, 0]
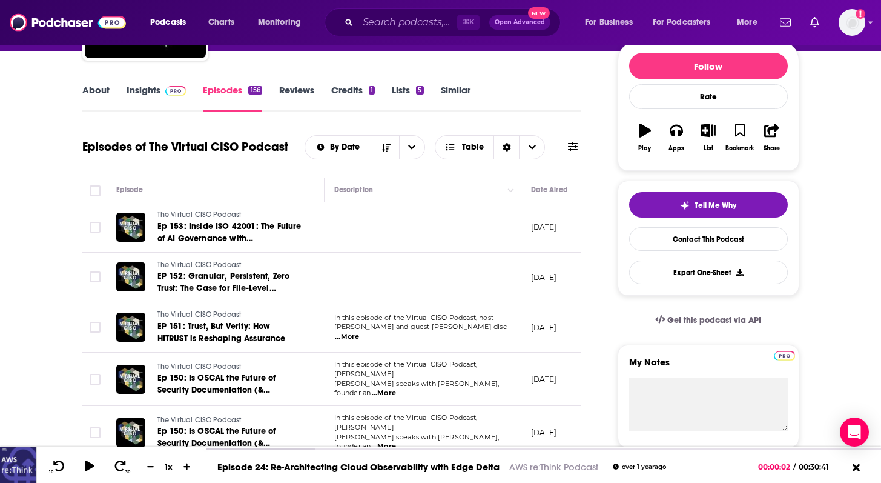
click at [359, 332] on span "...More" at bounding box center [347, 337] width 24 height 10
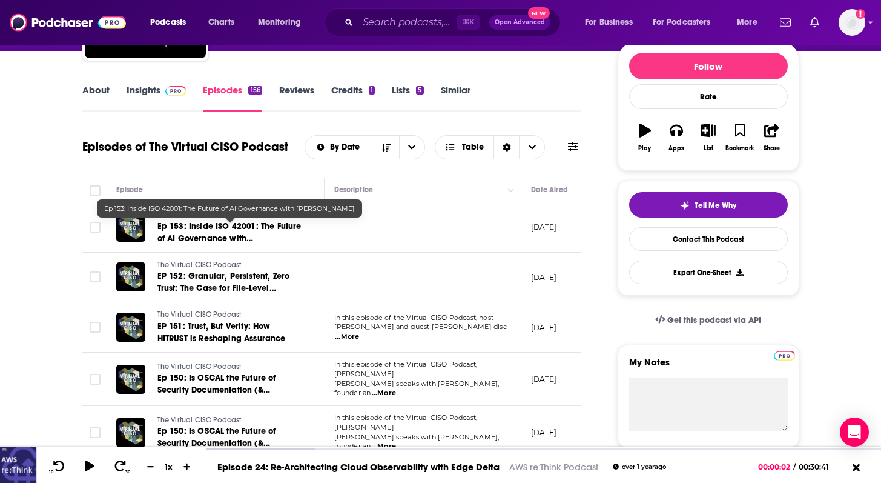
click at [227, 230] on span "Ep 153: Inside ISO 42001: The Future of AI Governance with [PERSON_NAME]" at bounding box center [229, 238] width 144 height 35
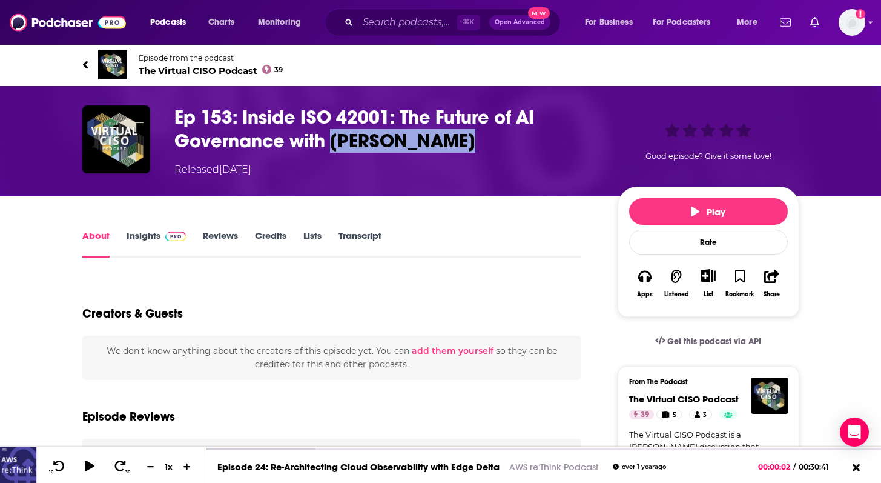
drag, startPoint x: 328, startPoint y: 141, endPoint x: 497, endPoint y: 141, distance: 169.0
click at [497, 141] on h1 "Ep 153: Inside ISO 42001: The Future of AI Governance with [PERSON_NAME]" at bounding box center [386, 128] width 424 height 47
copy h1 "[PERSON_NAME]"
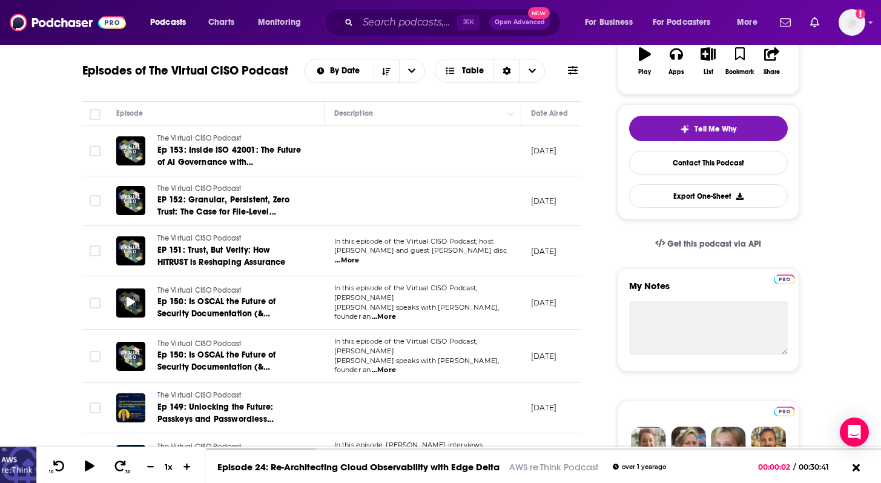
scroll to position [223, 0]
click at [396, 311] on span "...More" at bounding box center [384, 316] width 24 height 10
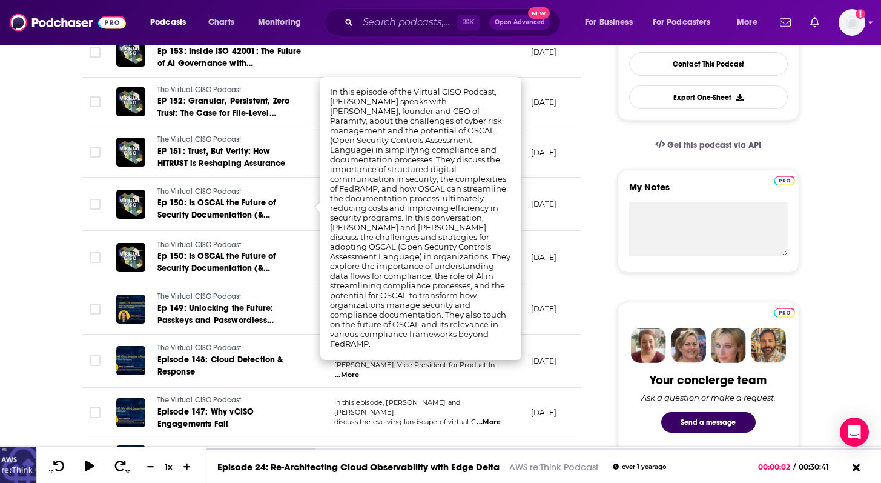
scroll to position [348, 0]
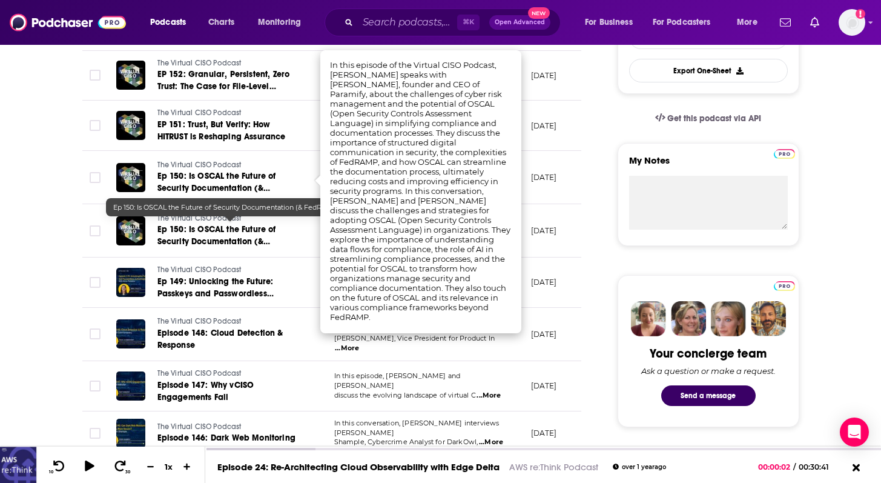
click at [213, 233] on span "Ep 150: Is OSCAL the Future of Security Documentation (& FedRAMP)?" at bounding box center [216, 241] width 119 height 35
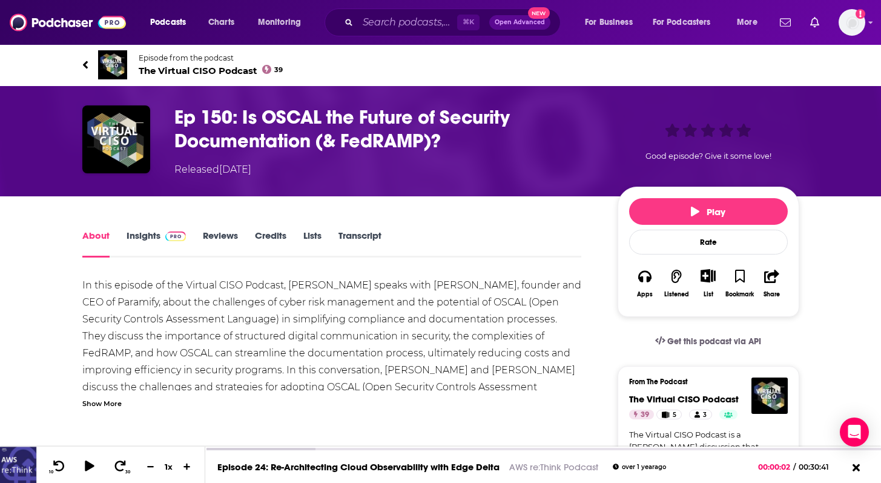
click at [85, 61] on icon at bounding box center [85, 65] width 6 height 12
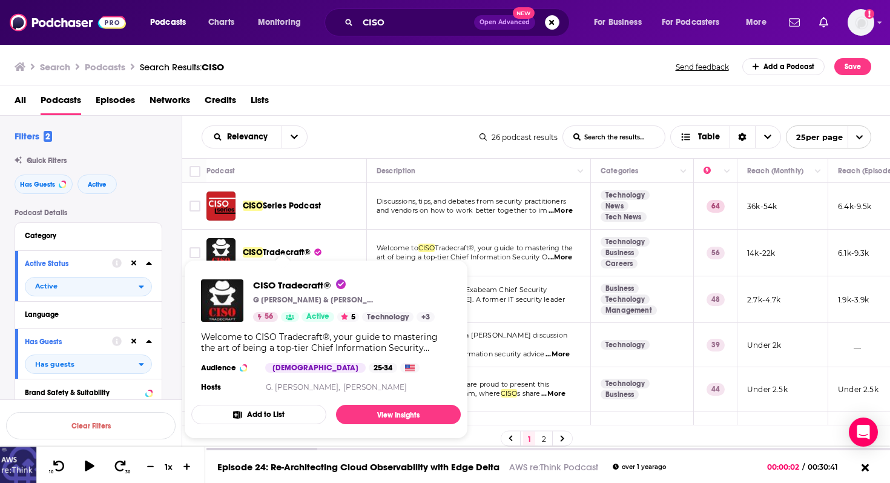
click at [278, 249] on span "Tradecraft®" at bounding box center [287, 252] width 48 height 10
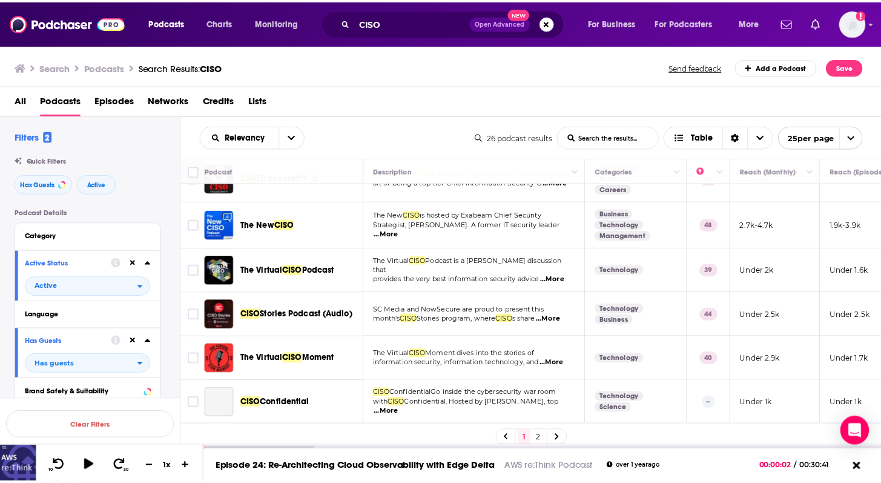
scroll to position [79, 0]
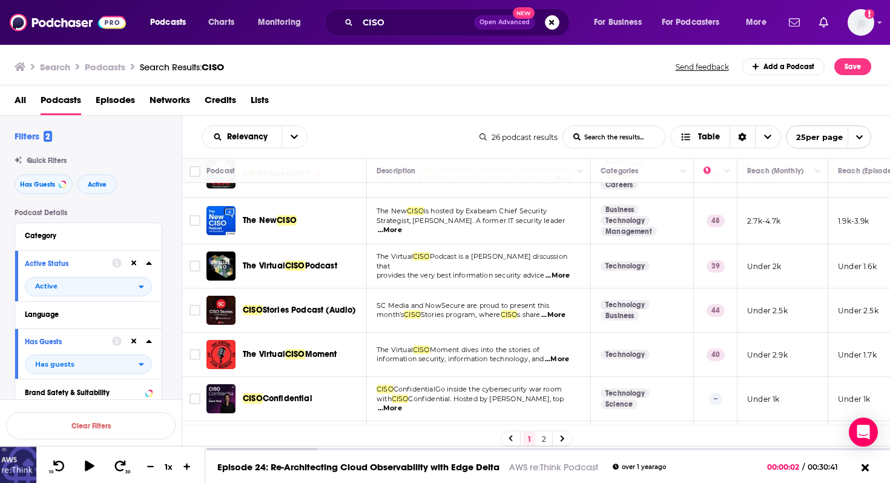
click at [283, 220] on span "CISO" at bounding box center [287, 220] width 20 height 10
